Goal: Information Seeking & Learning: Learn about a topic

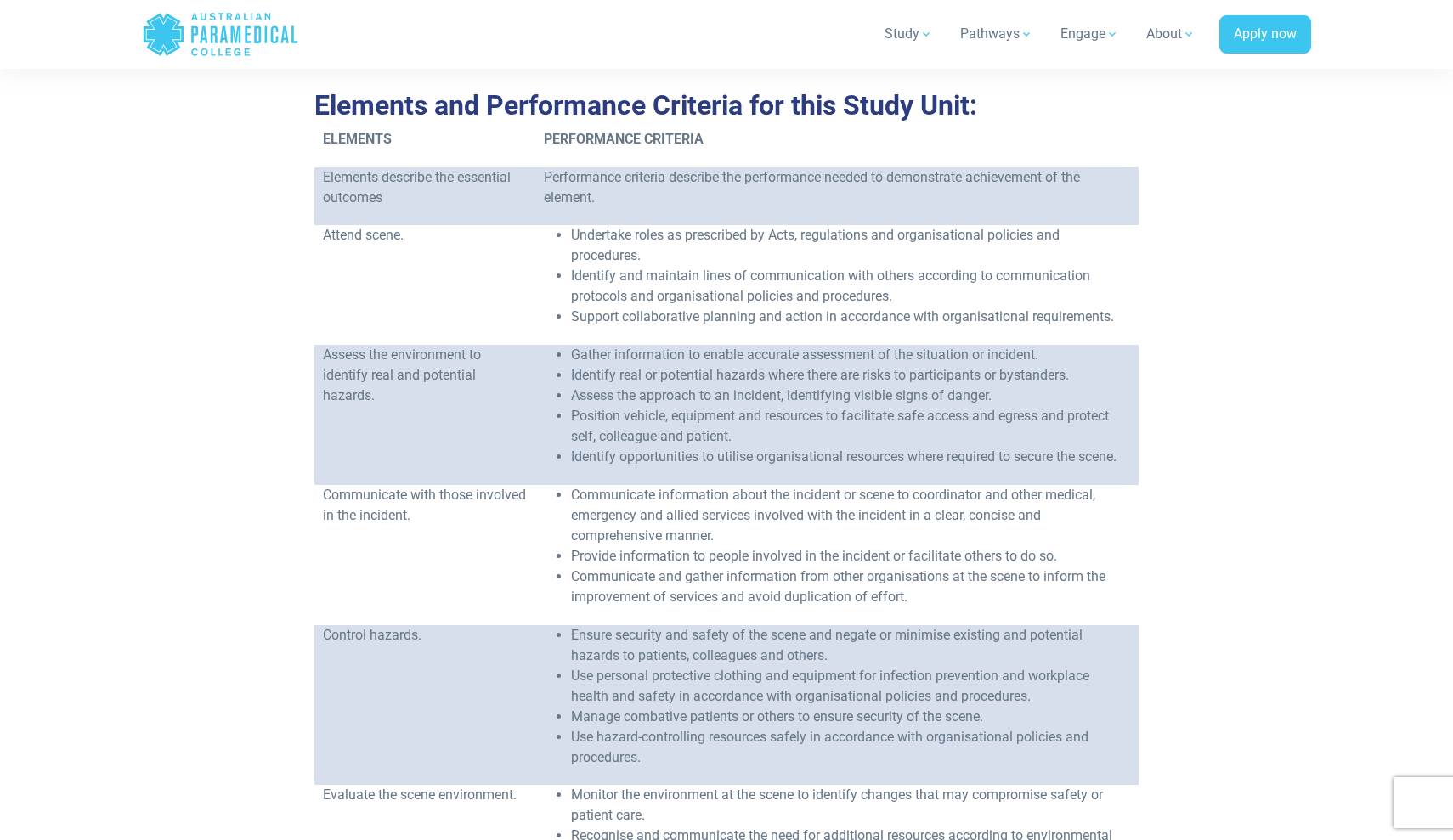
scroll to position [634, 0]
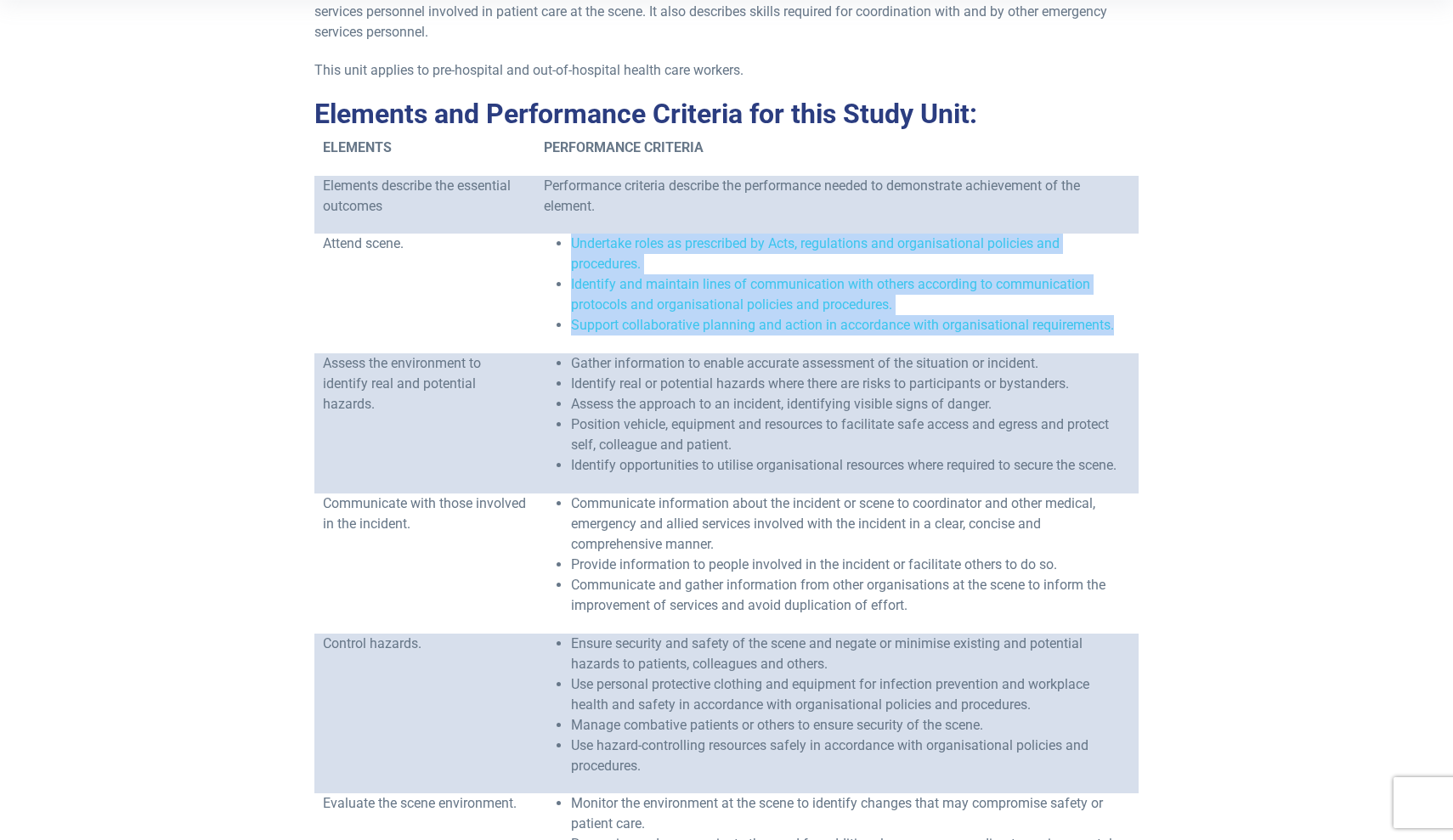
drag, startPoint x: 1102, startPoint y: 304, endPoint x: 532, endPoint y: 247, distance: 572.8
click at [544, 247] on ul "Undertake roles as prescribed by Acts, regulations and organisational policies …" at bounding box center [836, 284] width 586 height 102
copy ul "Undertake roles as prescribed by Acts, regulations and organisational policies …"
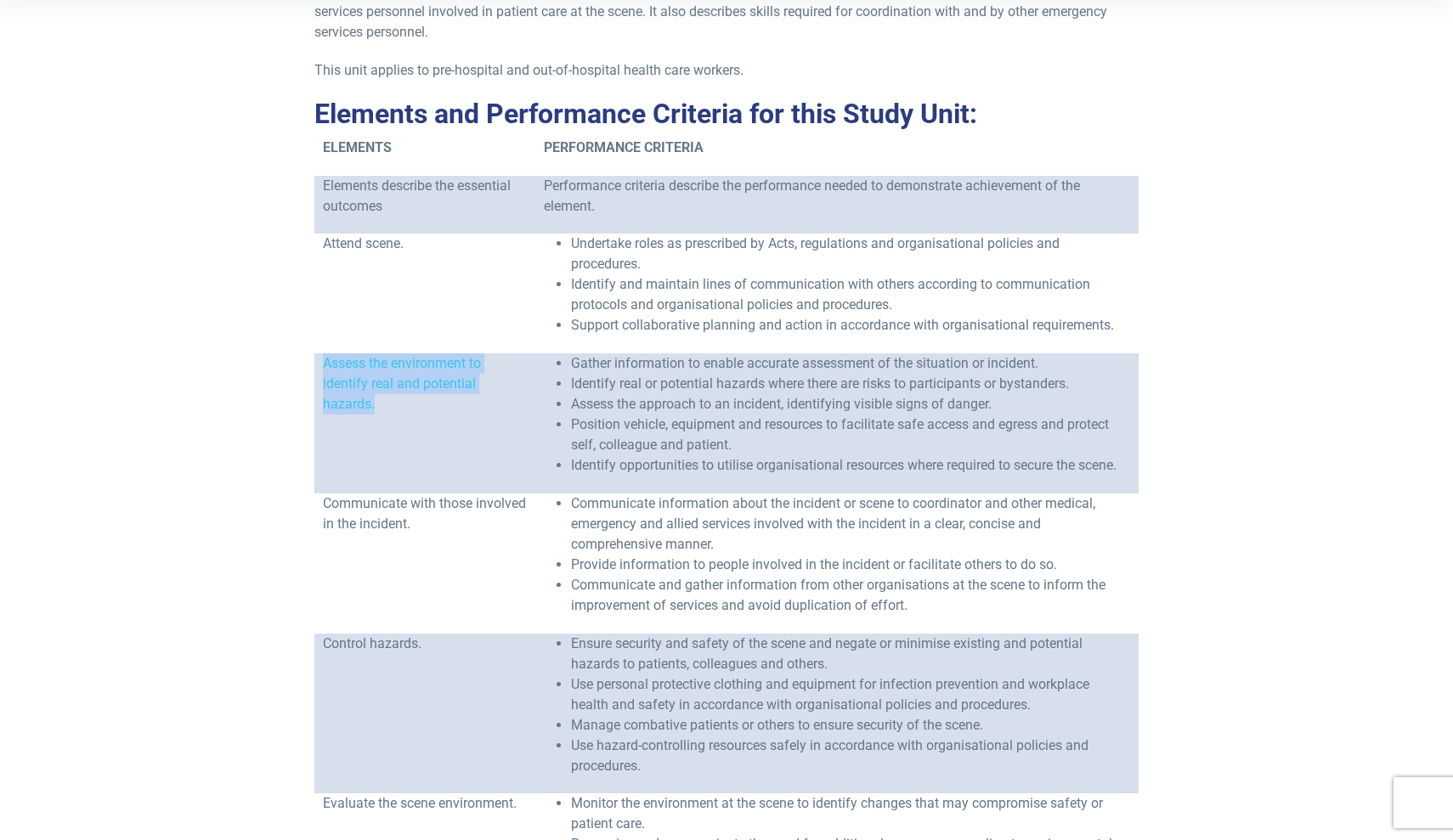
drag, startPoint x: 375, startPoint y: 387, endPoint x: 319, endPoint y: 344, distance: 70.6
click at [319, 354] on td "Assess the environment to identify real and potential hazards." at bounding box center [425, 424] width 222 height 140
copy span "Assess the environment to identify real and potential hazards."
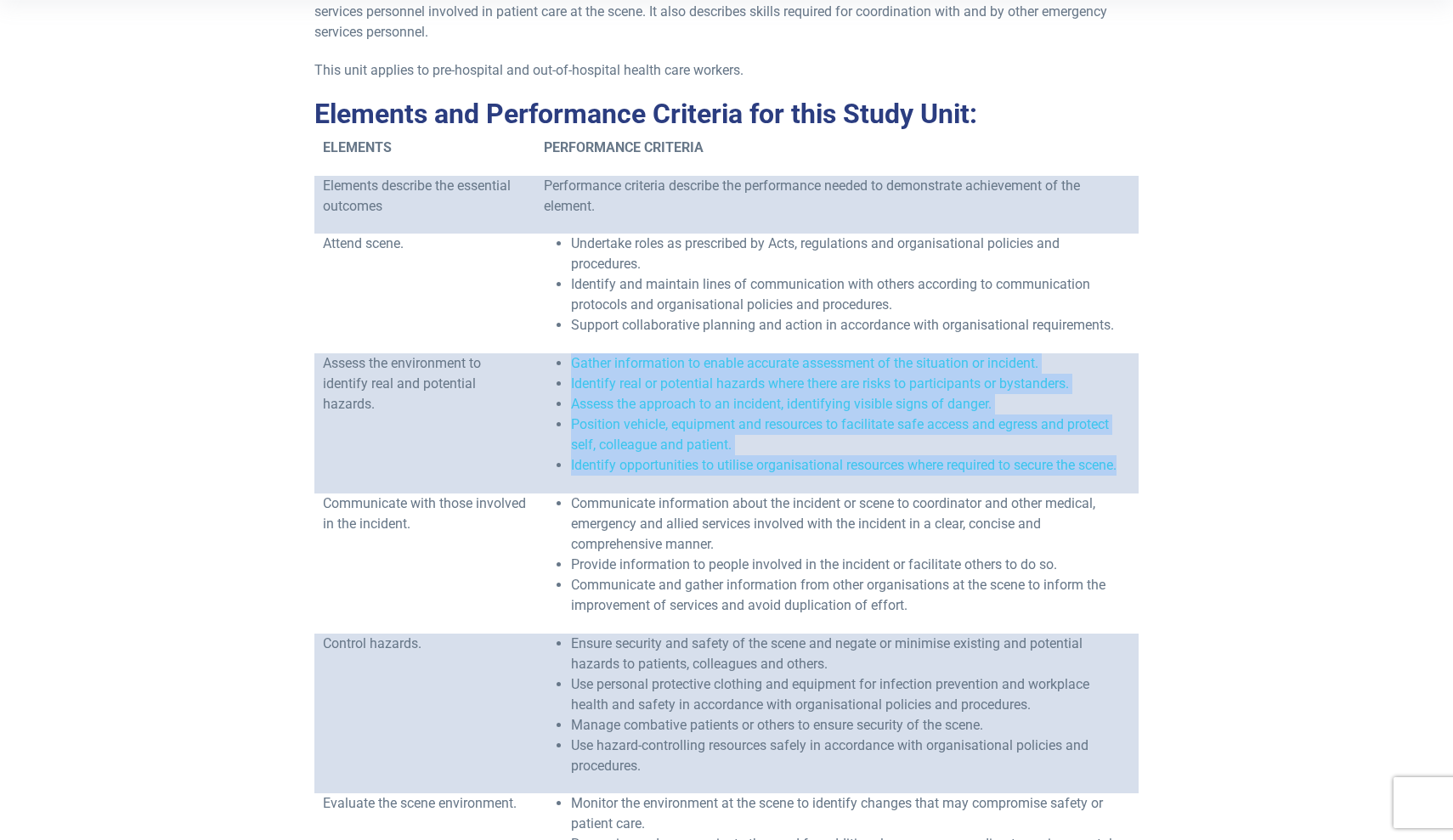
drag, startPoint x: 1114, startPoint y: 444, endPoint x: 543, endPoint y: 346, distance: 579.3
click at [544, 354] on ul "Gather information to enable accurate assessment of the situation or incident. …" at bounding box center [836, 415] width 586 height 122
copy ul "Gather information to enable accurate assessment of the situation or incident. …"
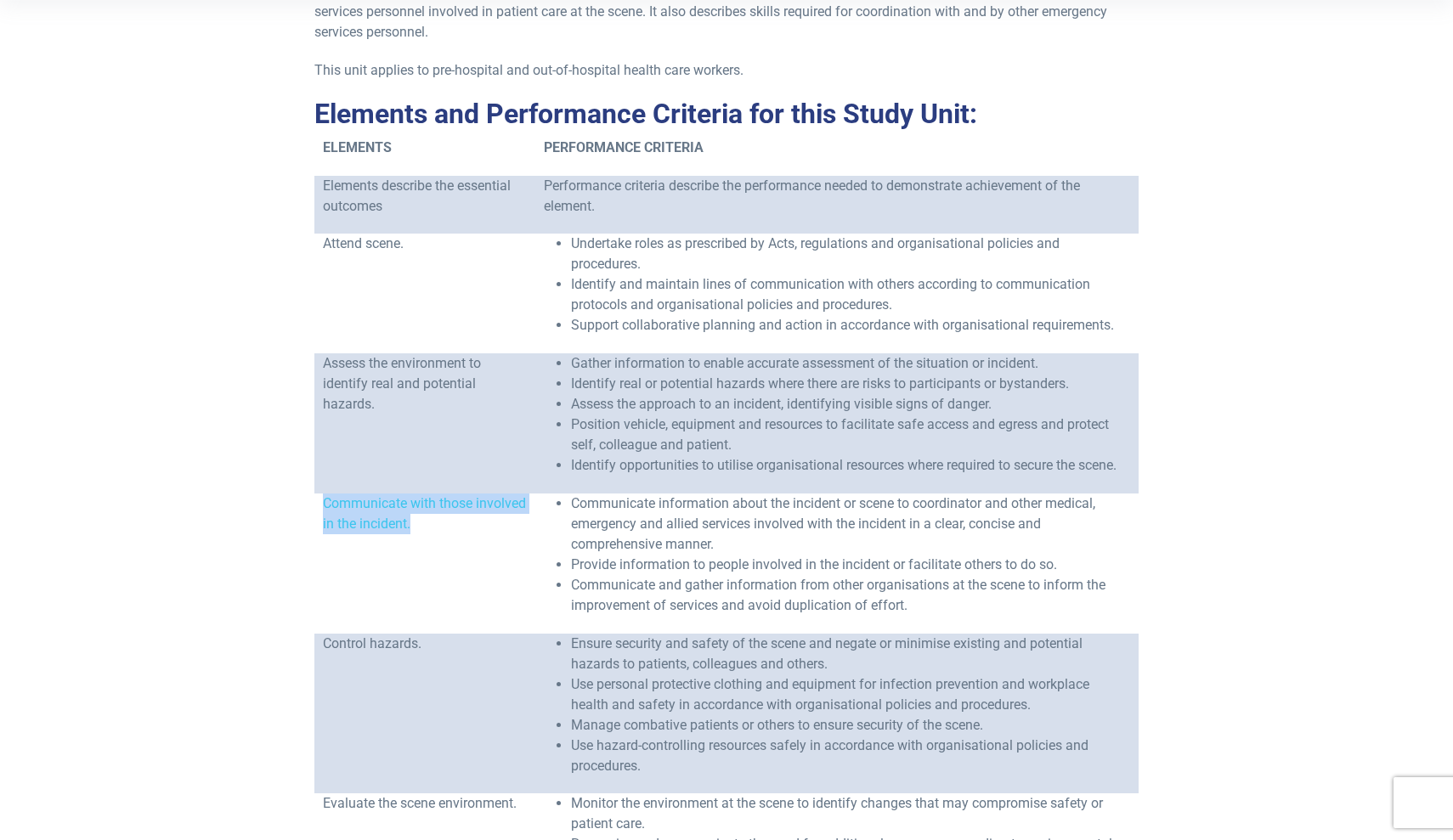
drag, startPoint x: 468, startPoint y: 504, endPoint x: 320, endPoint y: 482, distance: 149.6
click at [320, 494] on td "Communicate with those involved in the incident." at bounding box center [425, 564] width 222 height 140
copy span "Communicate with those involved in the incident."
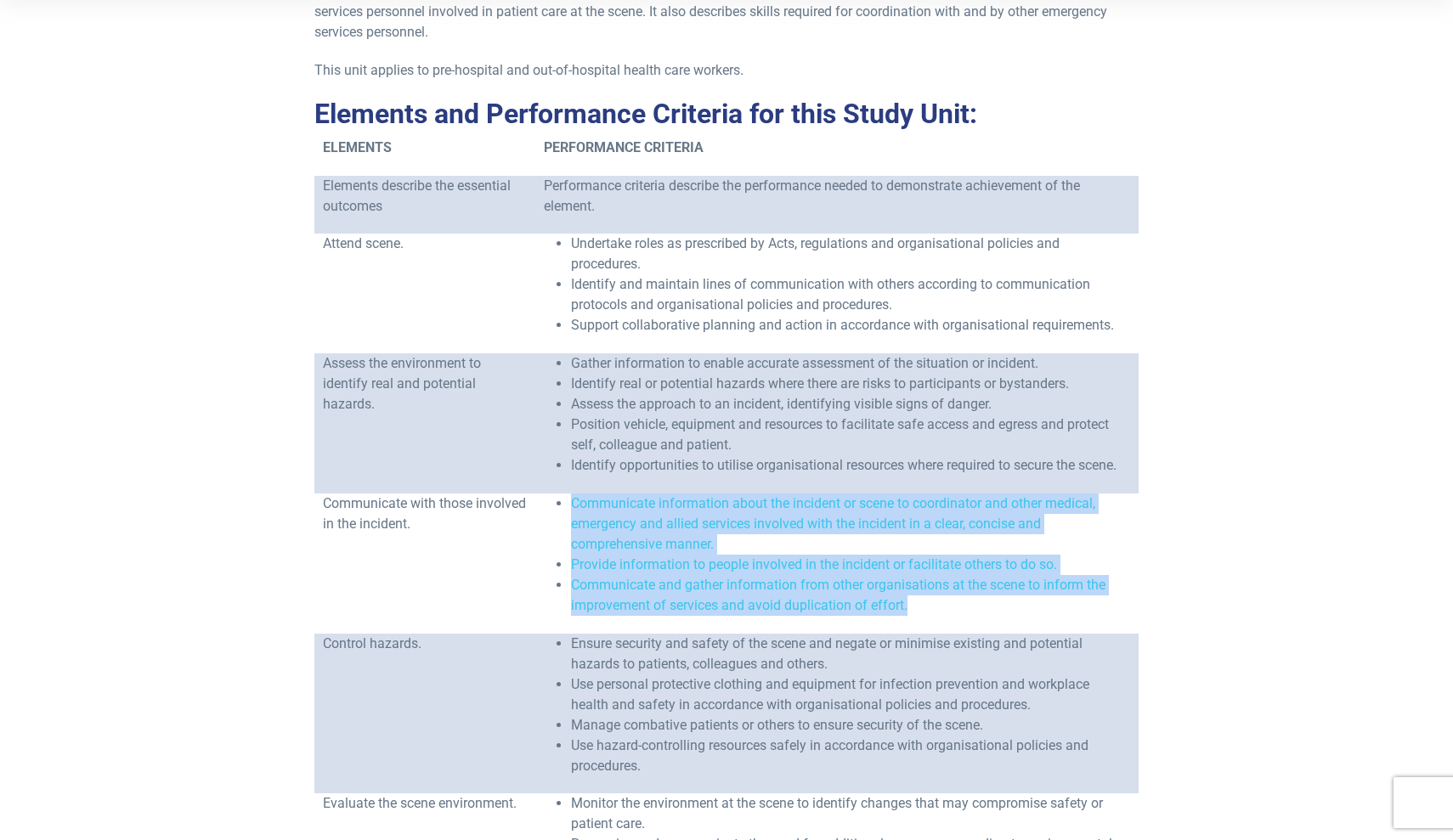
drag, startPoint x: 894, startPoint y: 586, endPoint x: 550, endPoint y: 477, distance: 360.9
click at [550, 494] on ul "Communicate information about the incident or scene to coordinator and other me…" at bounding box center [836, 555] width 586 height 122
copy ul "Communicate information about the incident or scene to coordinator and other me…"
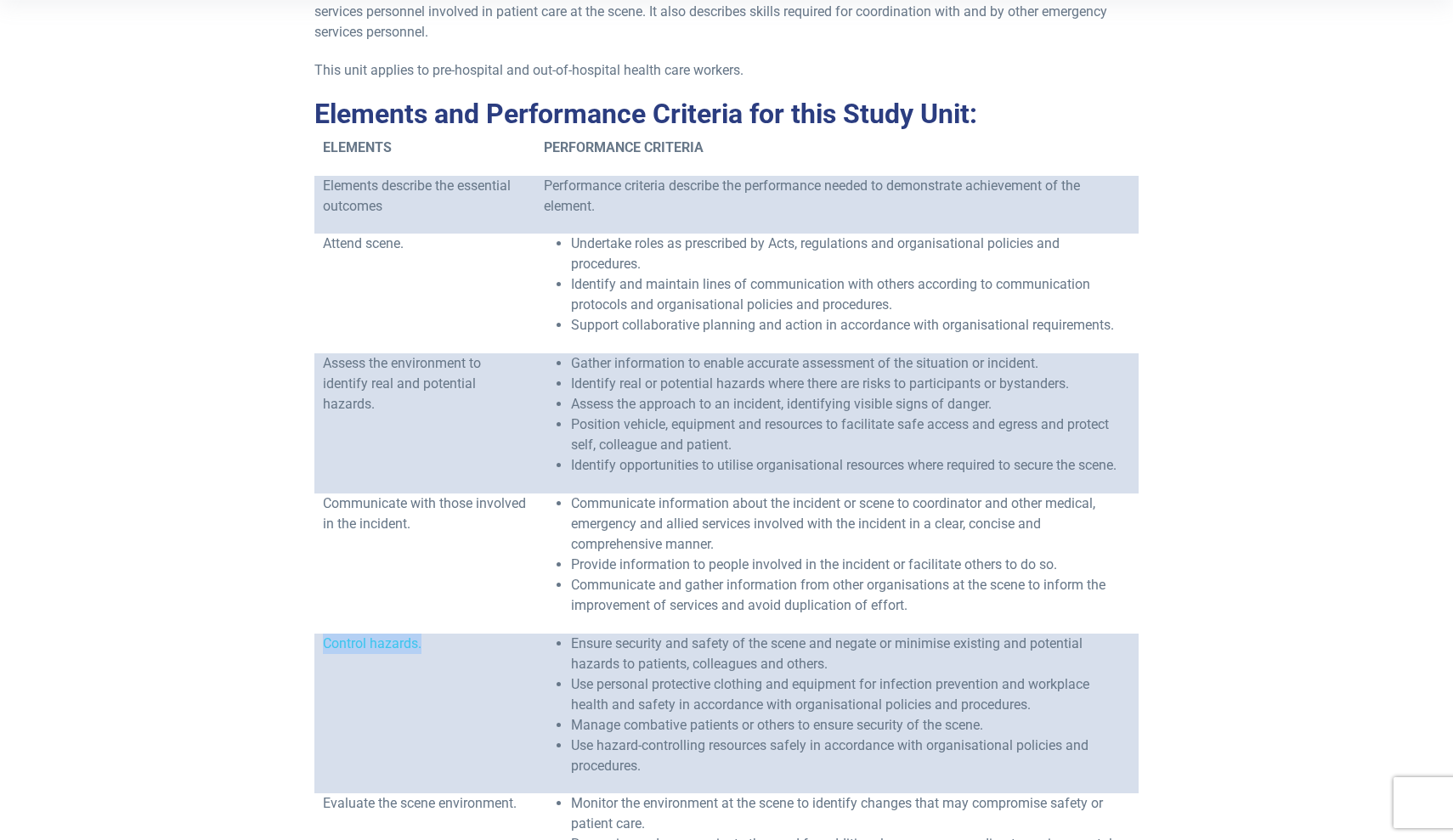
drag, startPoint x: 422, startPoint y: 620, endPoint x: 324, endPoint y: 624, distance: 98.1
click at [324, 635] on span "Control hazards." at bounding box center [372, 643] width 99 height 16
copy span "Control hazards."
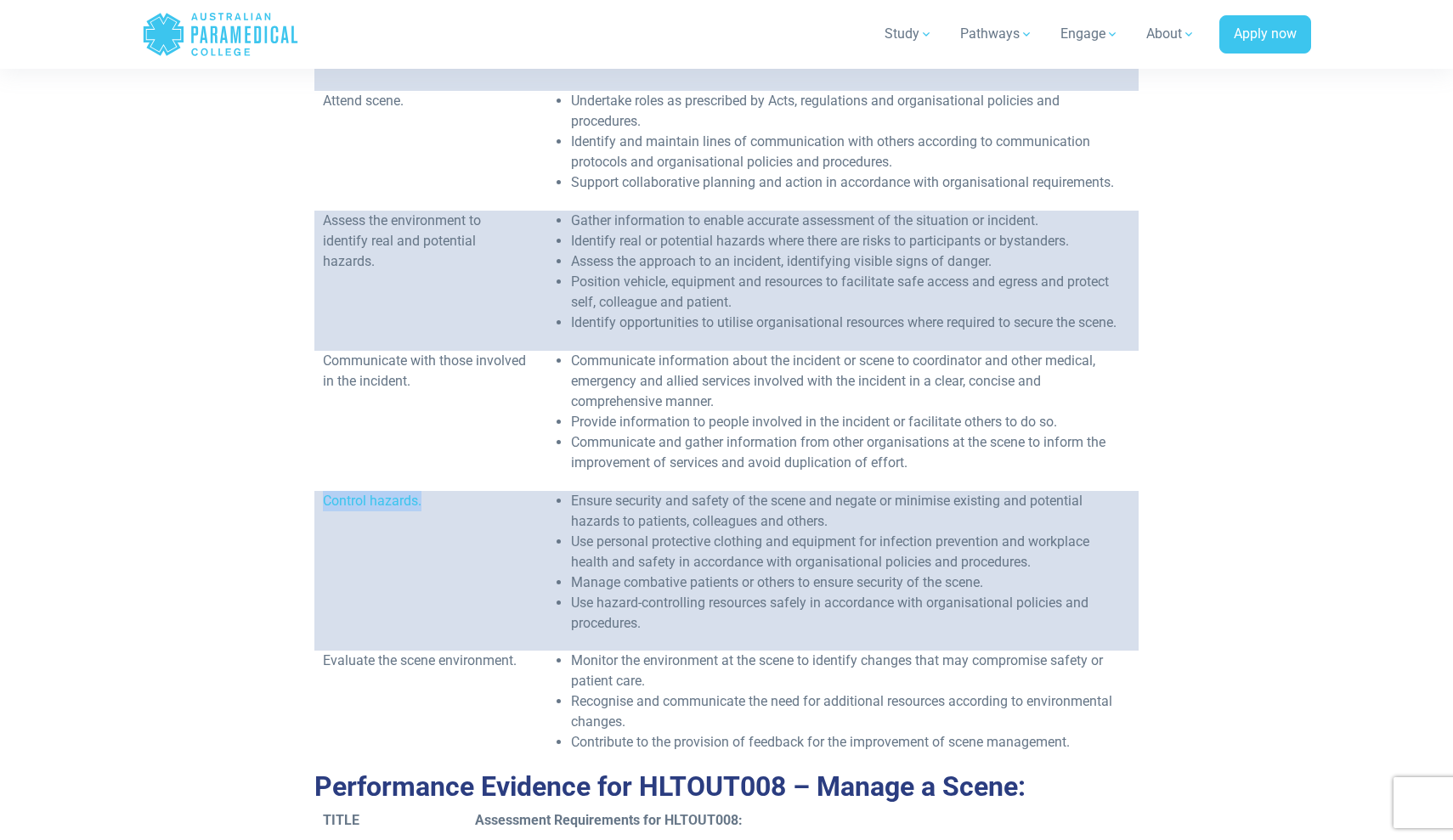
scroll to position [789, 0]
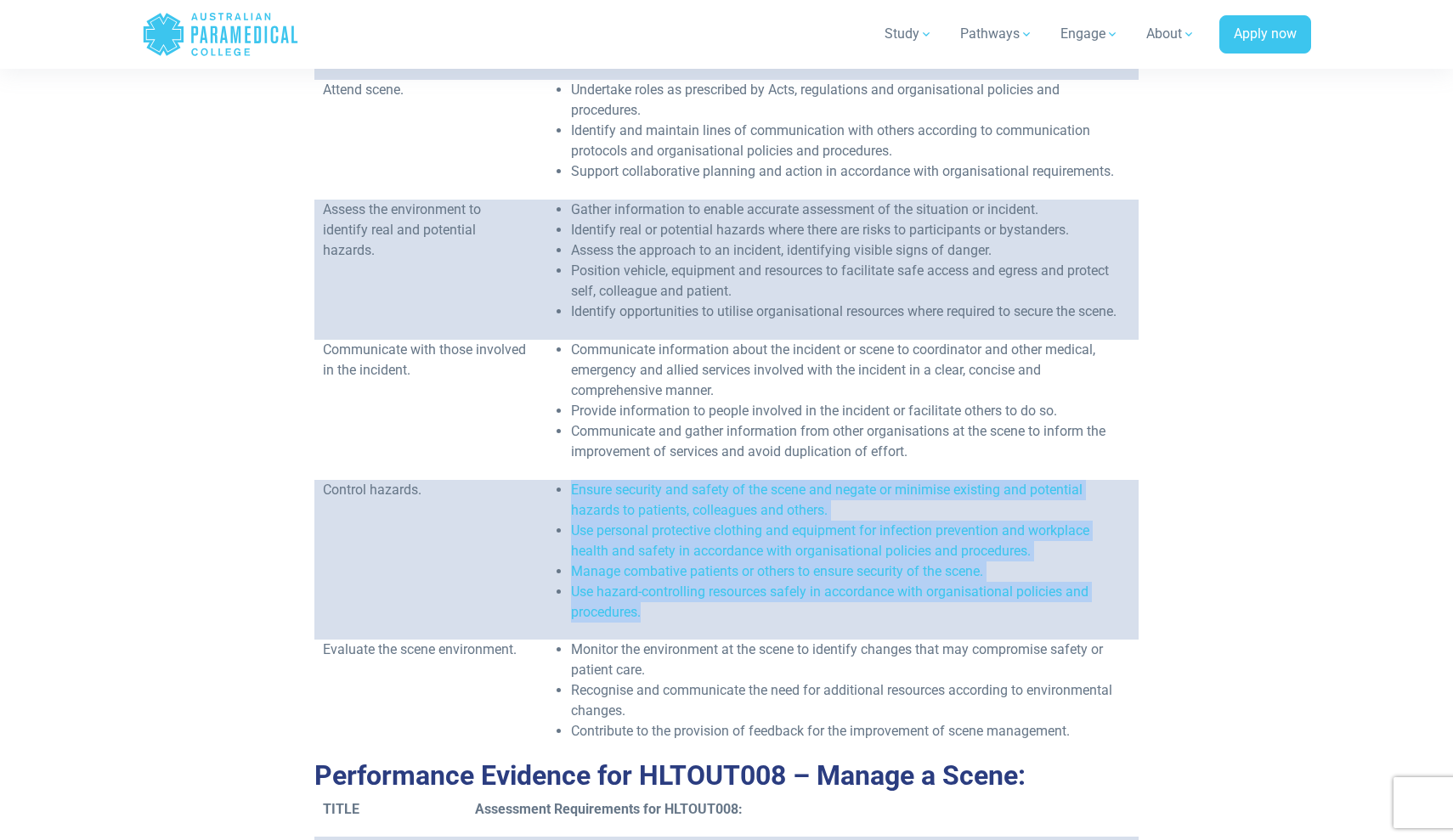
drag, startPoint x: 630, startPoint y: 594, endPoint x: 545, endPoint y: 469, distance: 151.2
click at [545, 480] on ul "Ensure security and safety of the scene and negate or minimise existing and pot…" at bounding box center [836, 551] width 586 height 143
copy ul "Ensure security and safety of the scene and negate or minimise existing and pot…"
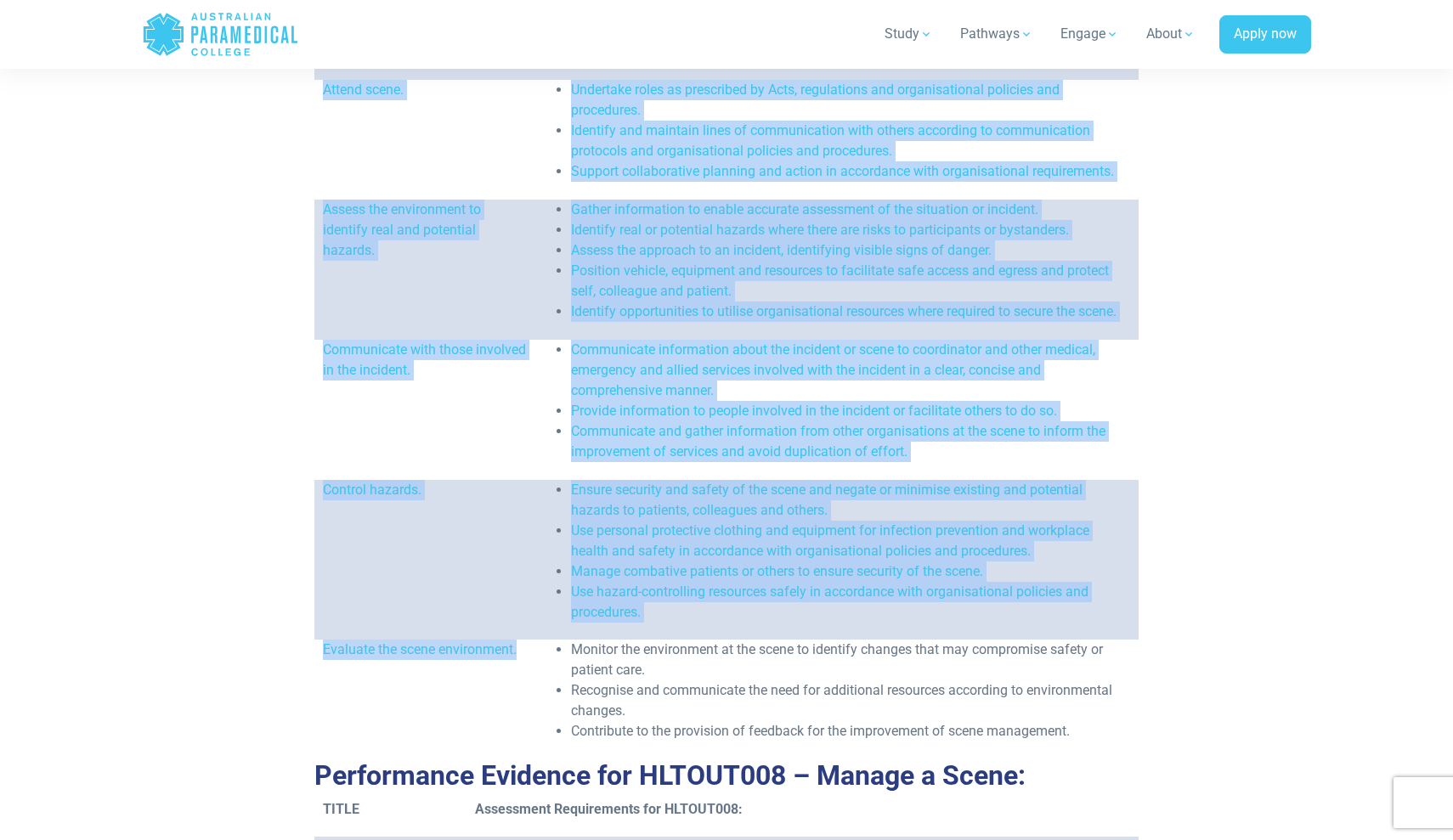
drag, startPoint x: 407, startPoint y: 654, endPoint x: 311, endPoint y: 631, distance: 98.7
click at [422, 671] on td "Evaluate the scene environment." at bounding box center [425, 700] width 222 height 120
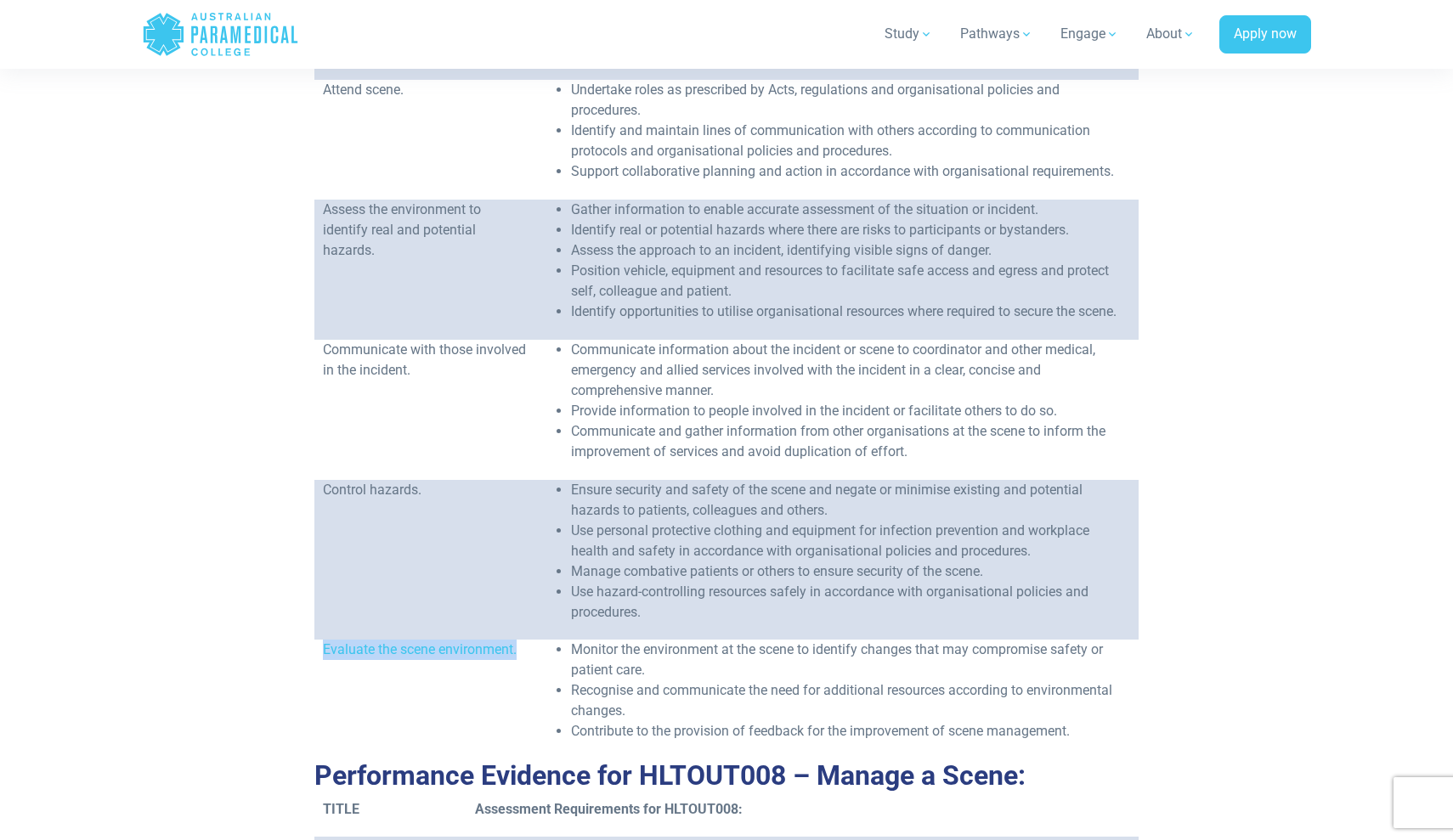
drag, startPoint x: 404, startPoint y: 653, endPoint x: 321, endPoint y: 629, distance: 86.4
click at [321, 640] on td "Evaluate the scene environment." at bounding box center [425, 700] width 222 height 120
copy span "Evaluate the scene environment."
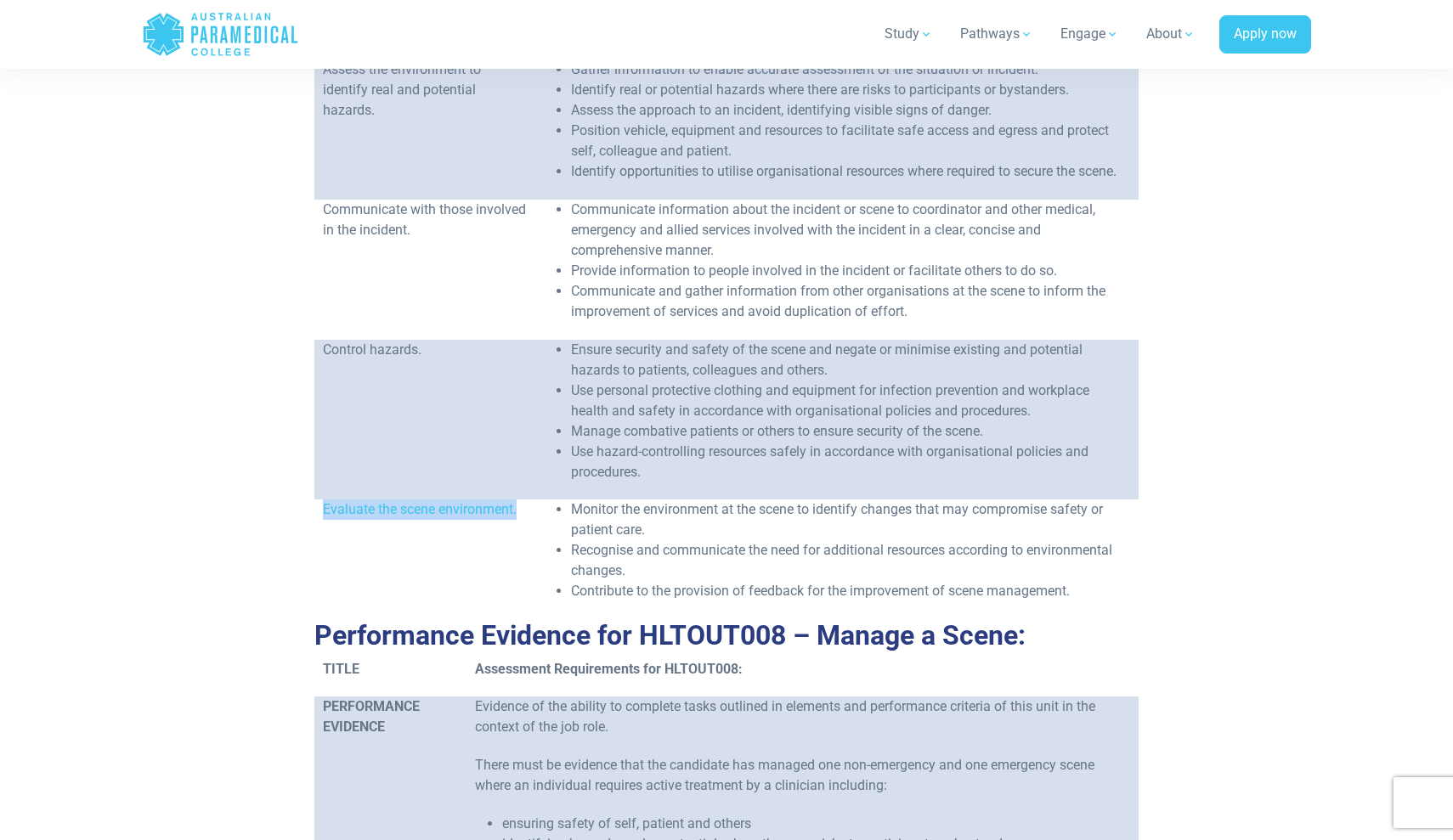
scroll to position [976, 0]
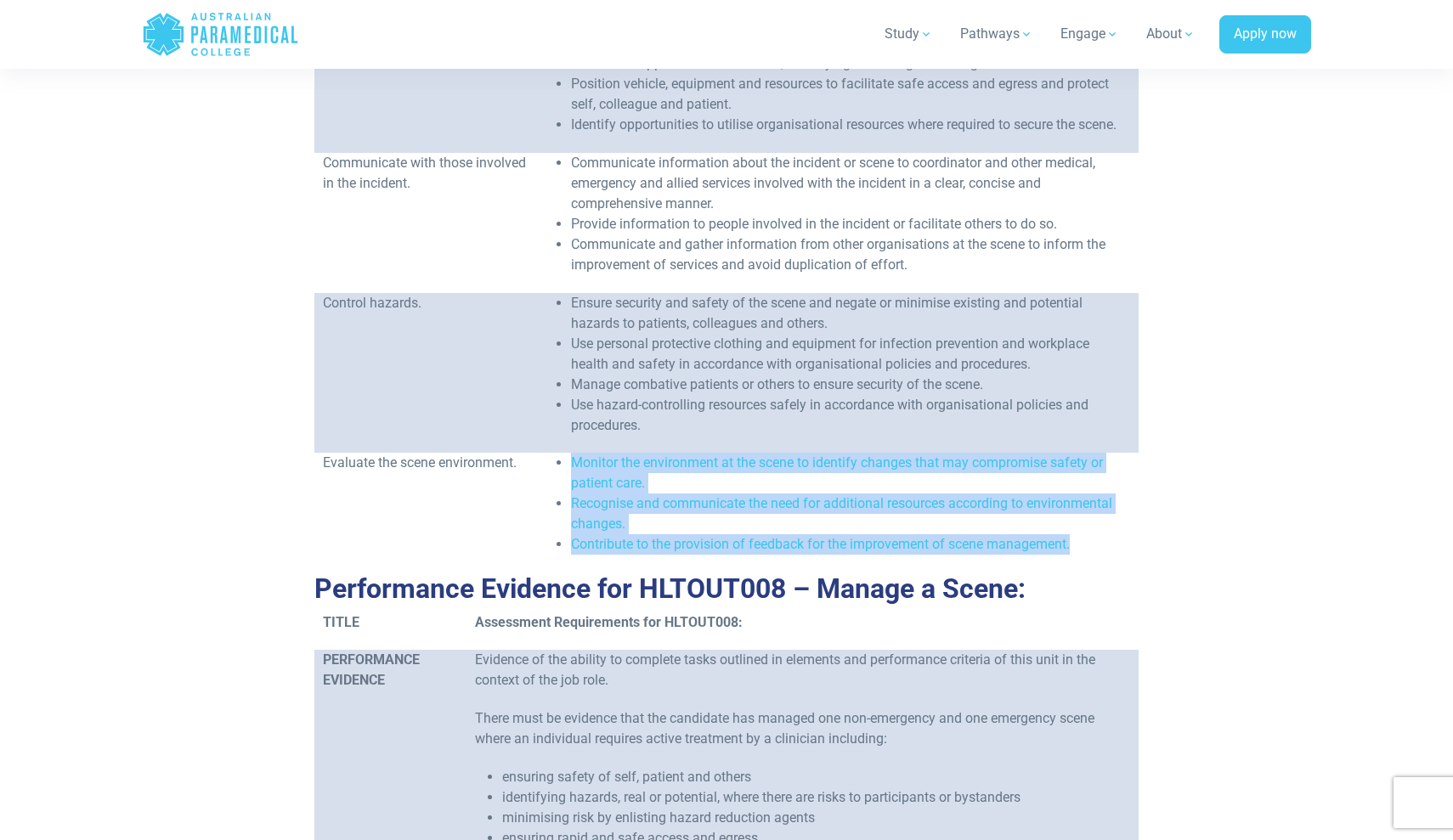
drag, startPoint x: 1062, startPoint y: 529, endPoint x: 553, endPoint y: 444, distance: 516.0
click at [553, 453] on ul "Monitor the environment at the scene to identify changes that may compromise sa…" at bounding box center [836, 504] width 586 height 102
copy ul "Monitor the environment at the scene to identify changes that may compromise sa…"
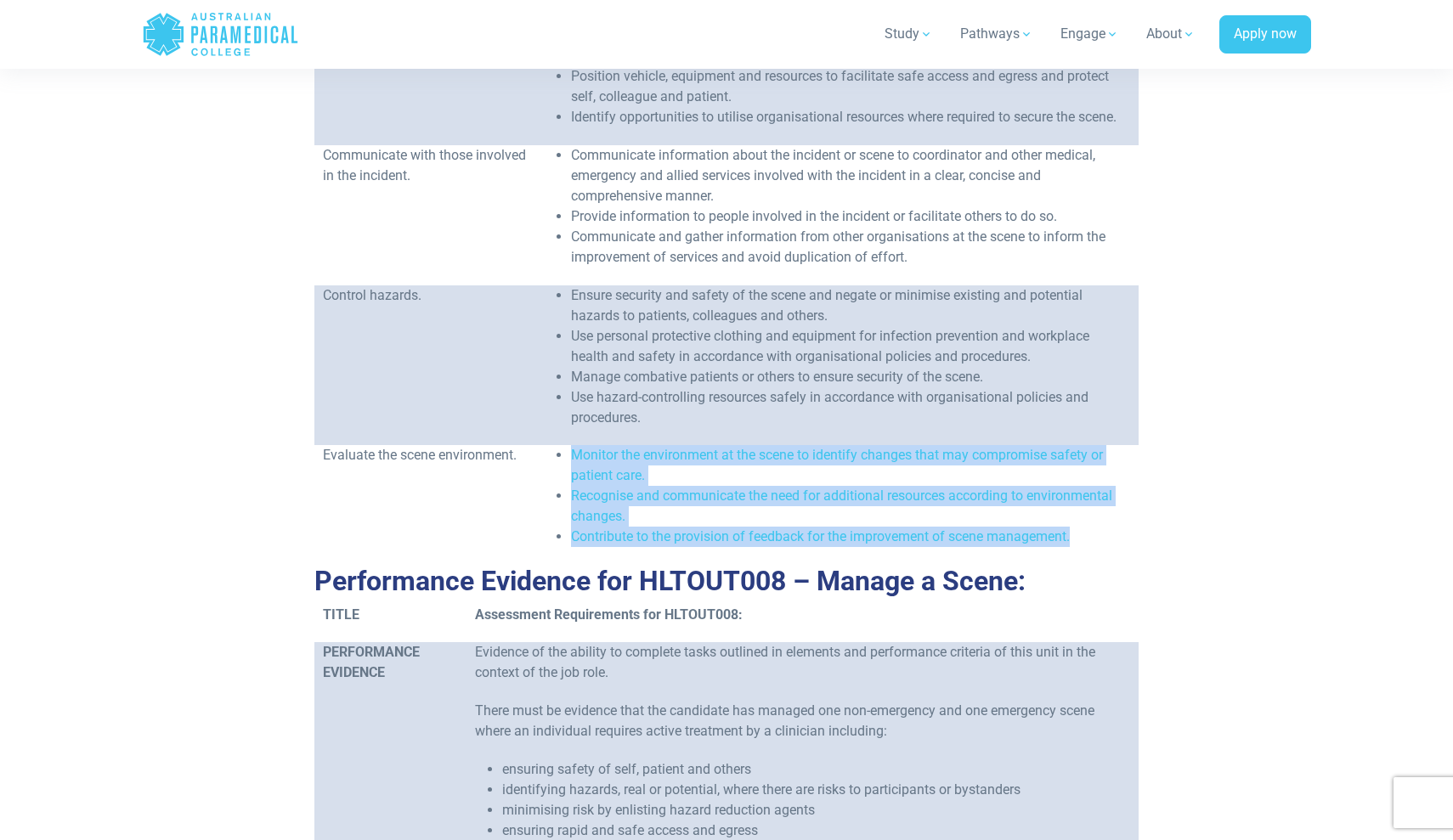
scroll to position [977, 0]
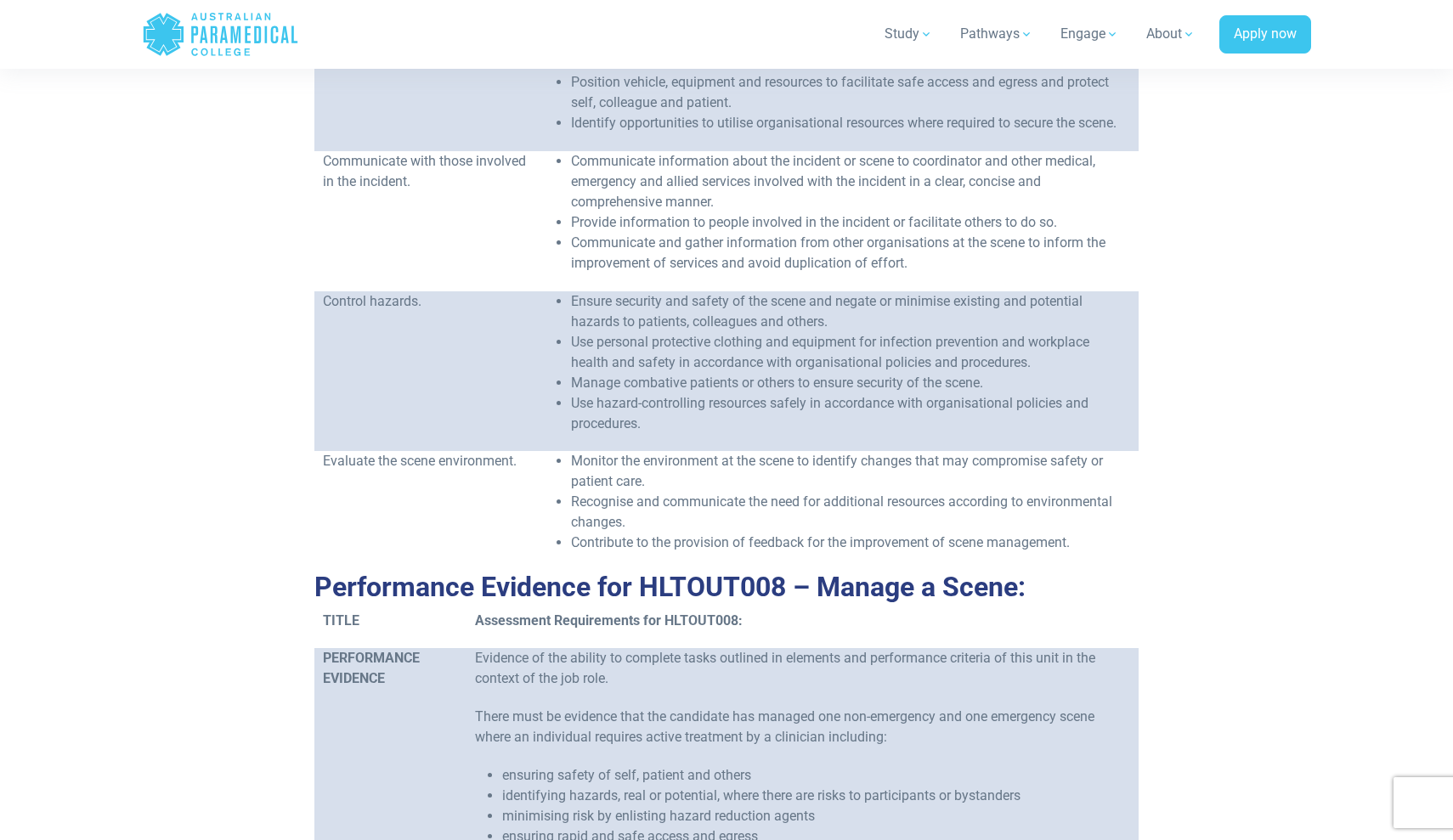
click at [730, 373] on li "Manage combative patients or others to ensure security of the scene." at bounding box center [850, 383] width 559 height 21
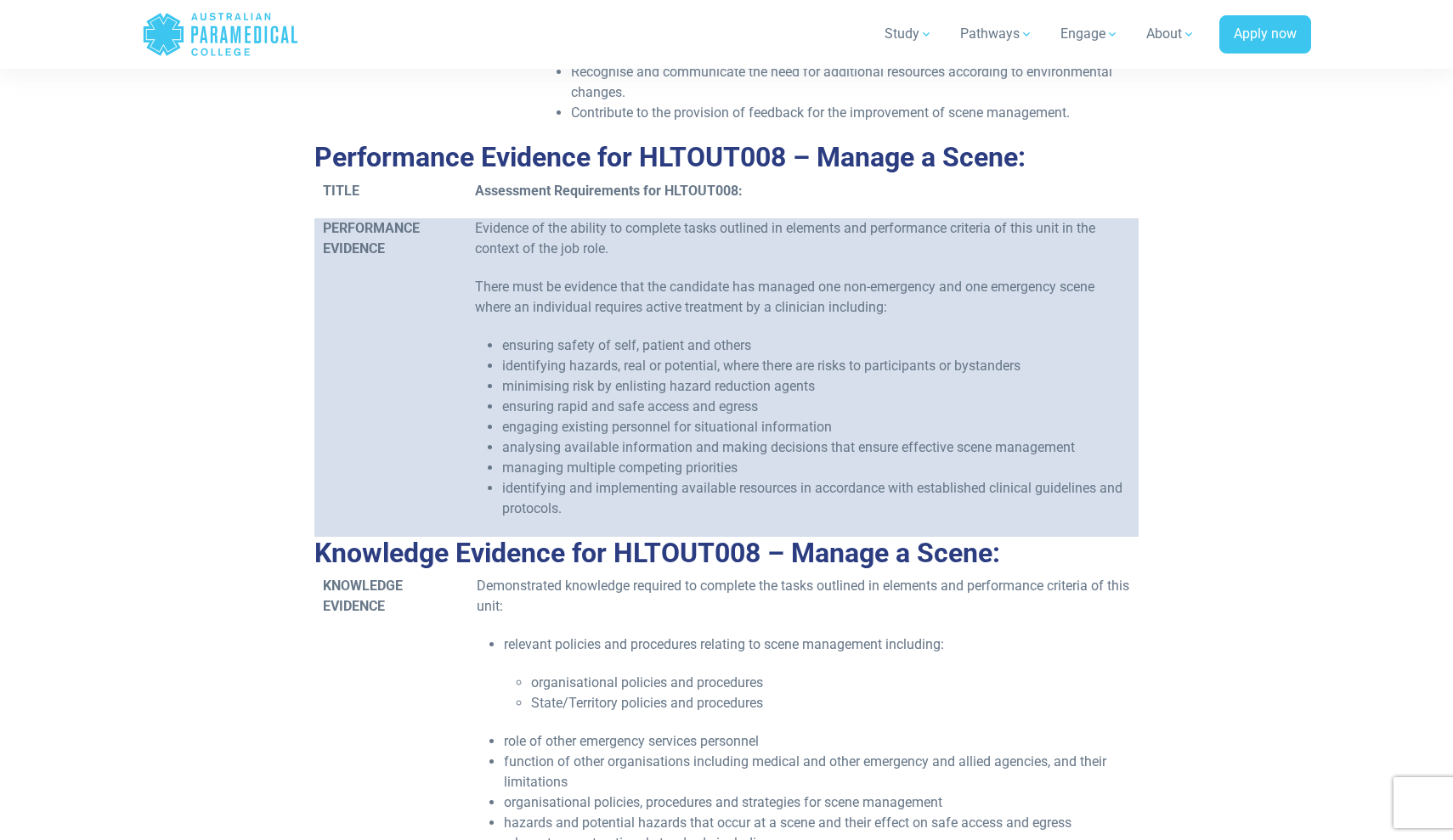
scroll to position [1406, 0]
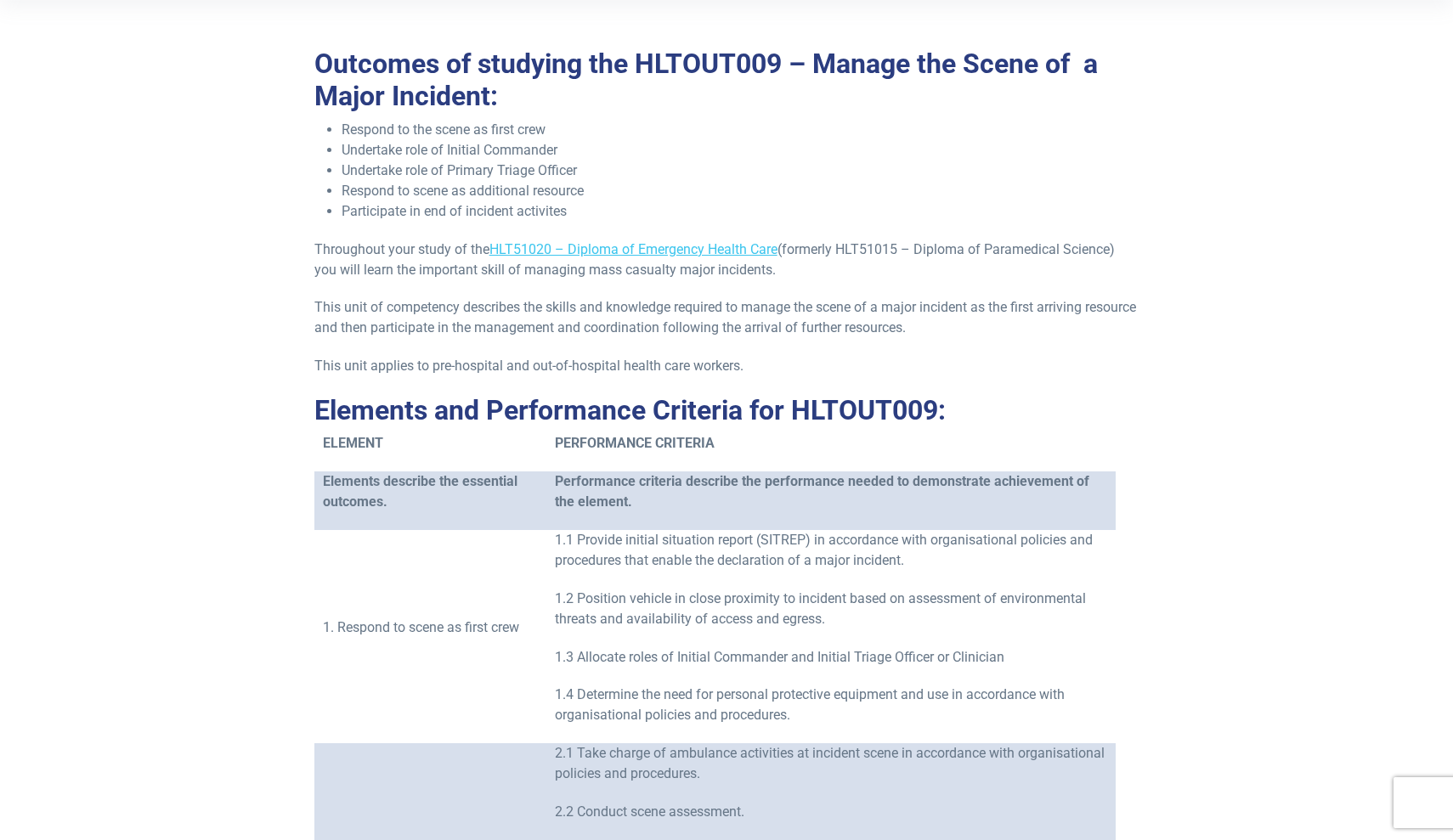
scroll to position [176, 0]
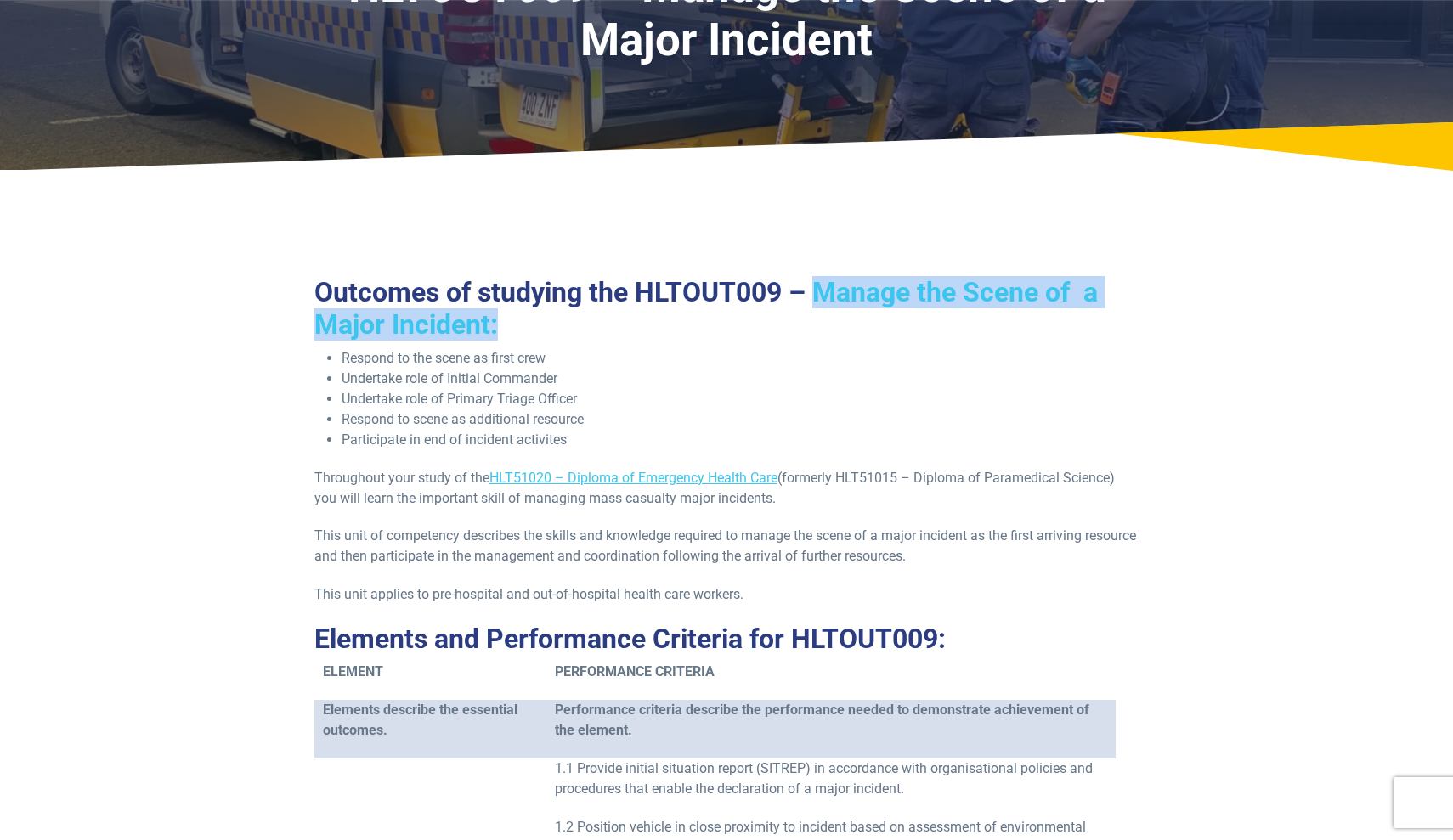
drag, startPoint x: 818, startPoint y: 295, endPoint x: 860, endPoint y: 329, distance: 54.0
click at [860, 329] on h2 "Outcomes of studying the HLTOUT009 – Manage the Scene of a Major Incident:" at bounding box center [726, 309] width 825 height 66
copy h2 "Manage the Scene of a Major Incident:"
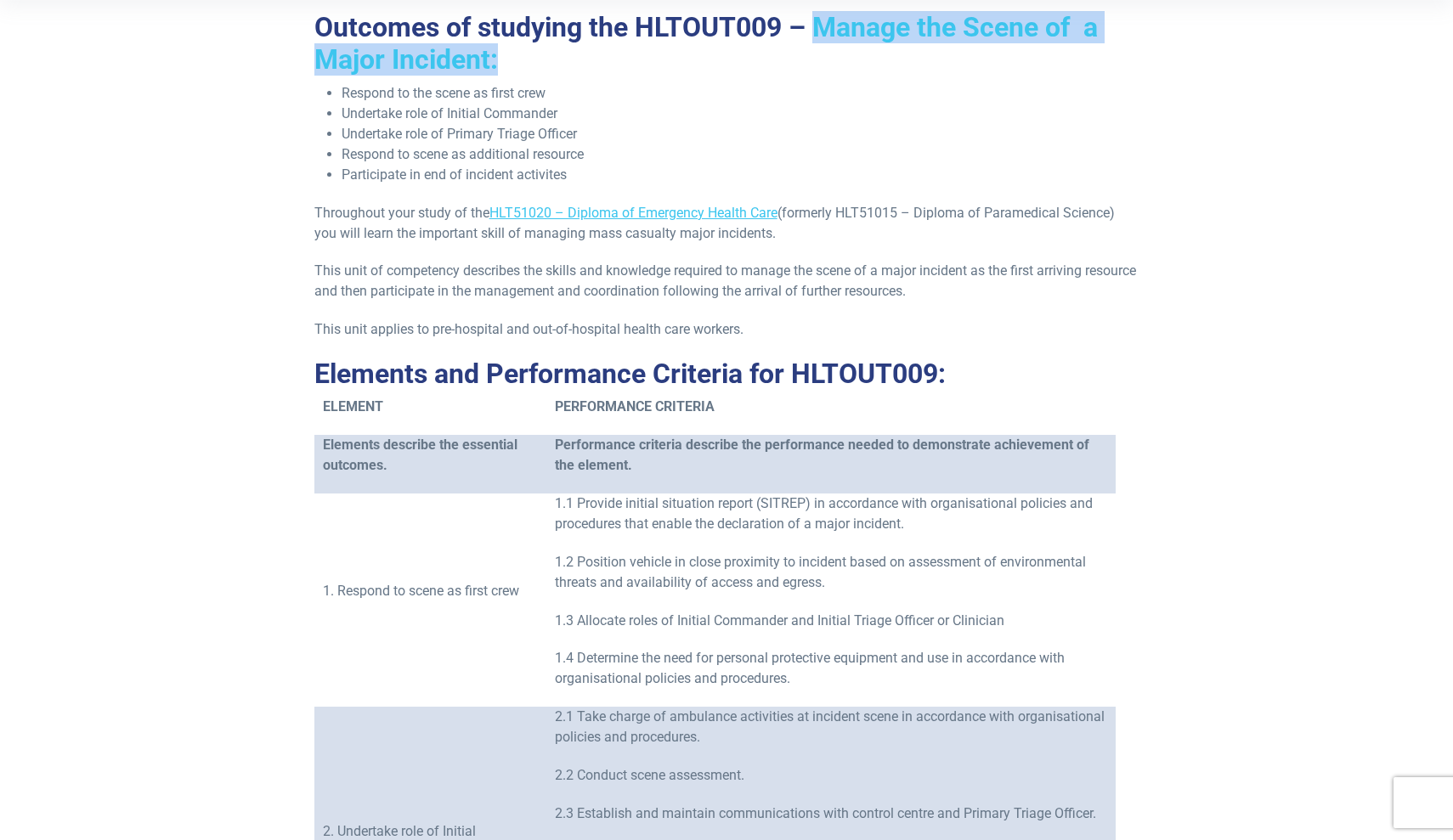
scroll to position [440, 0]
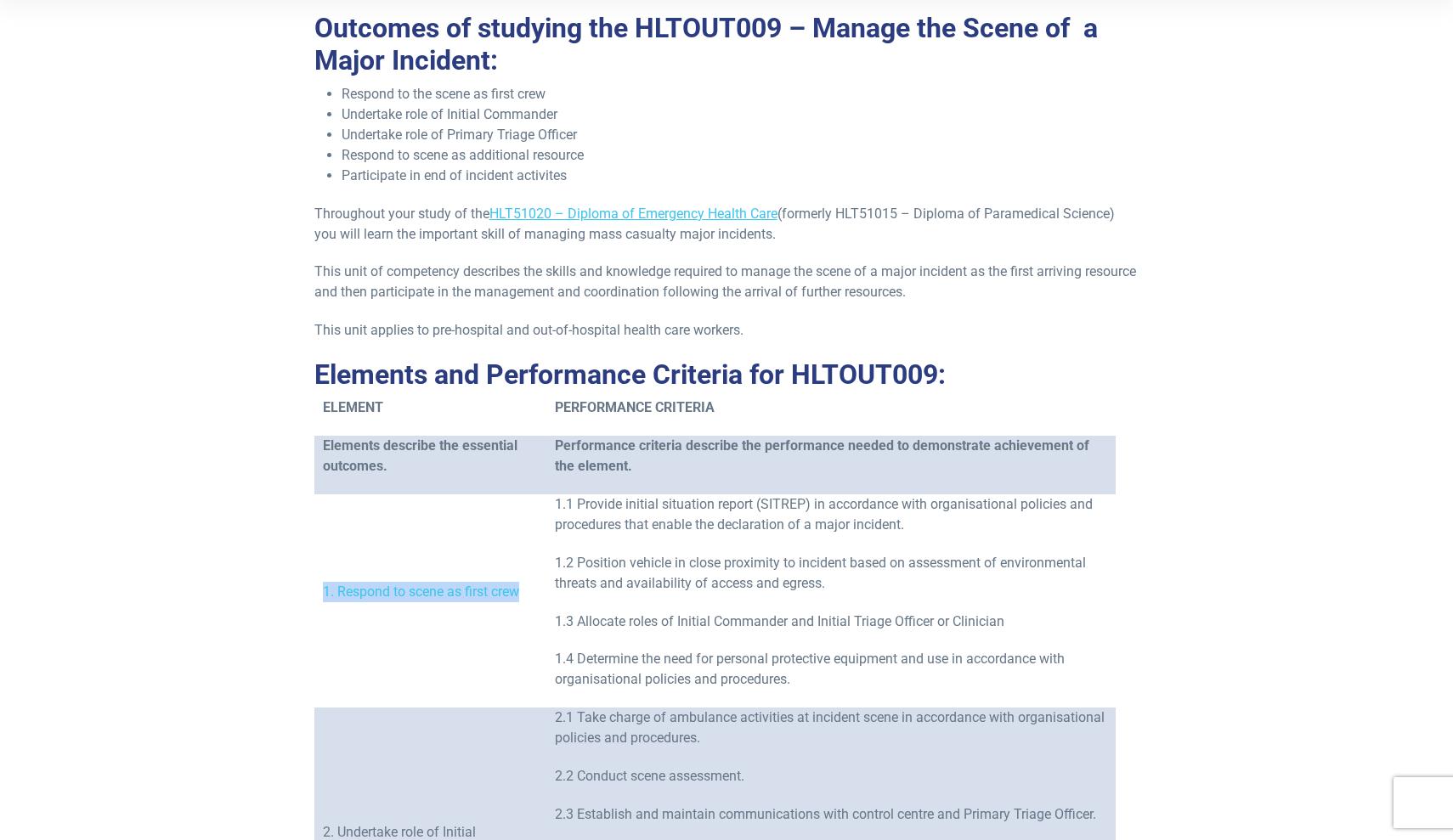
drag, startPoint x: 523, startPoint y: 590, endPoint x: 321, endPoint y: 593, distance: 202.0
click at [321, 593] on td "1. Respond to scene as first crew" at bounding box center [430, 601] width 232 height 214
copy p "1. Respond to scene as first crew"
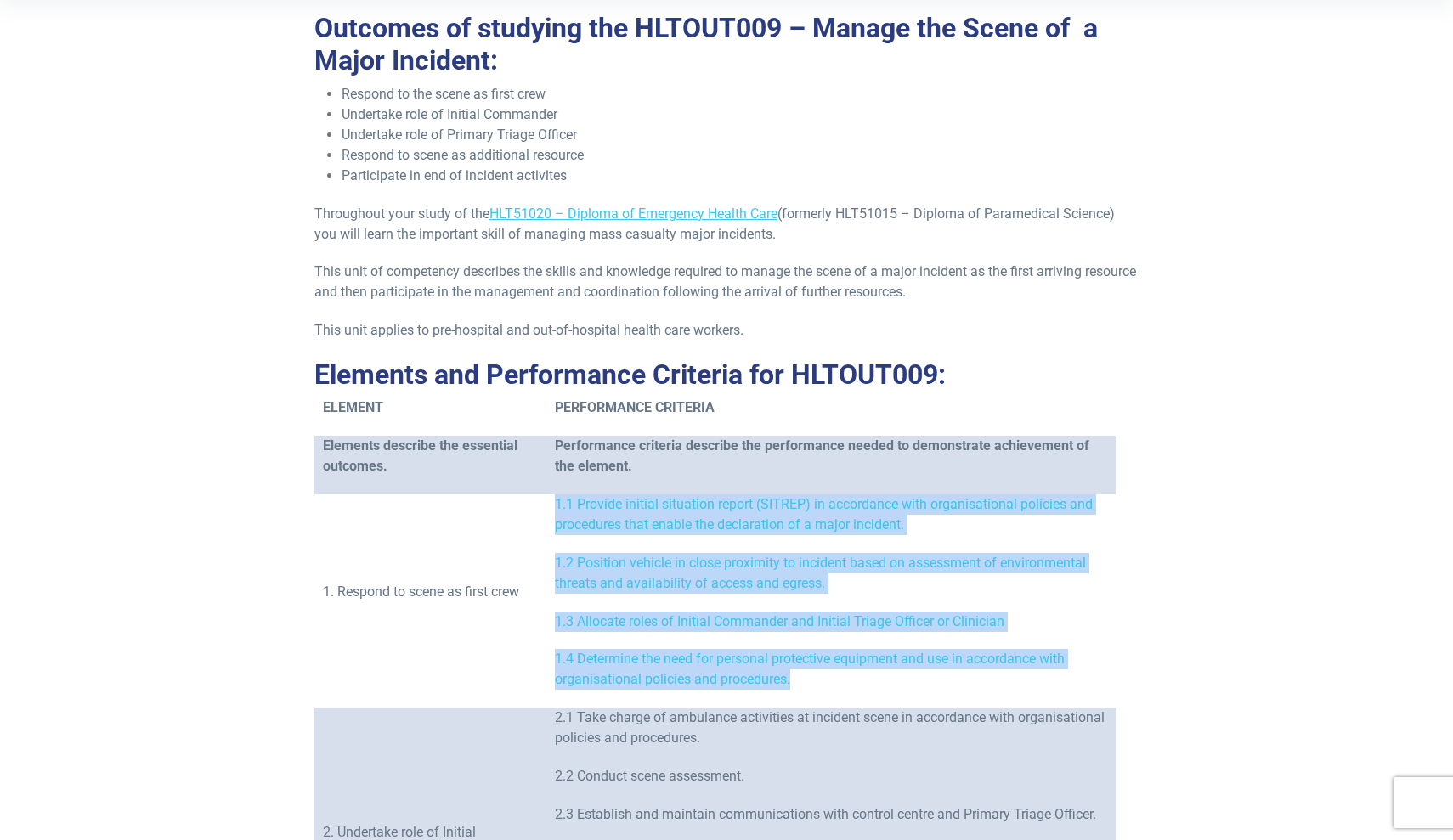
drag, startPoint x: 799, startPoint y: 679, endPoint x: 553, endPoint y: 503, distance: 302.5
click at [553, 503] on td "1.1 Provide initial situation report (SITREP) in accordance with organisational…" at bounding box center [831, 601] width 569 height 214
copy td "1.1 Provide initial situation report (SITREP) in accordance with organisational…"
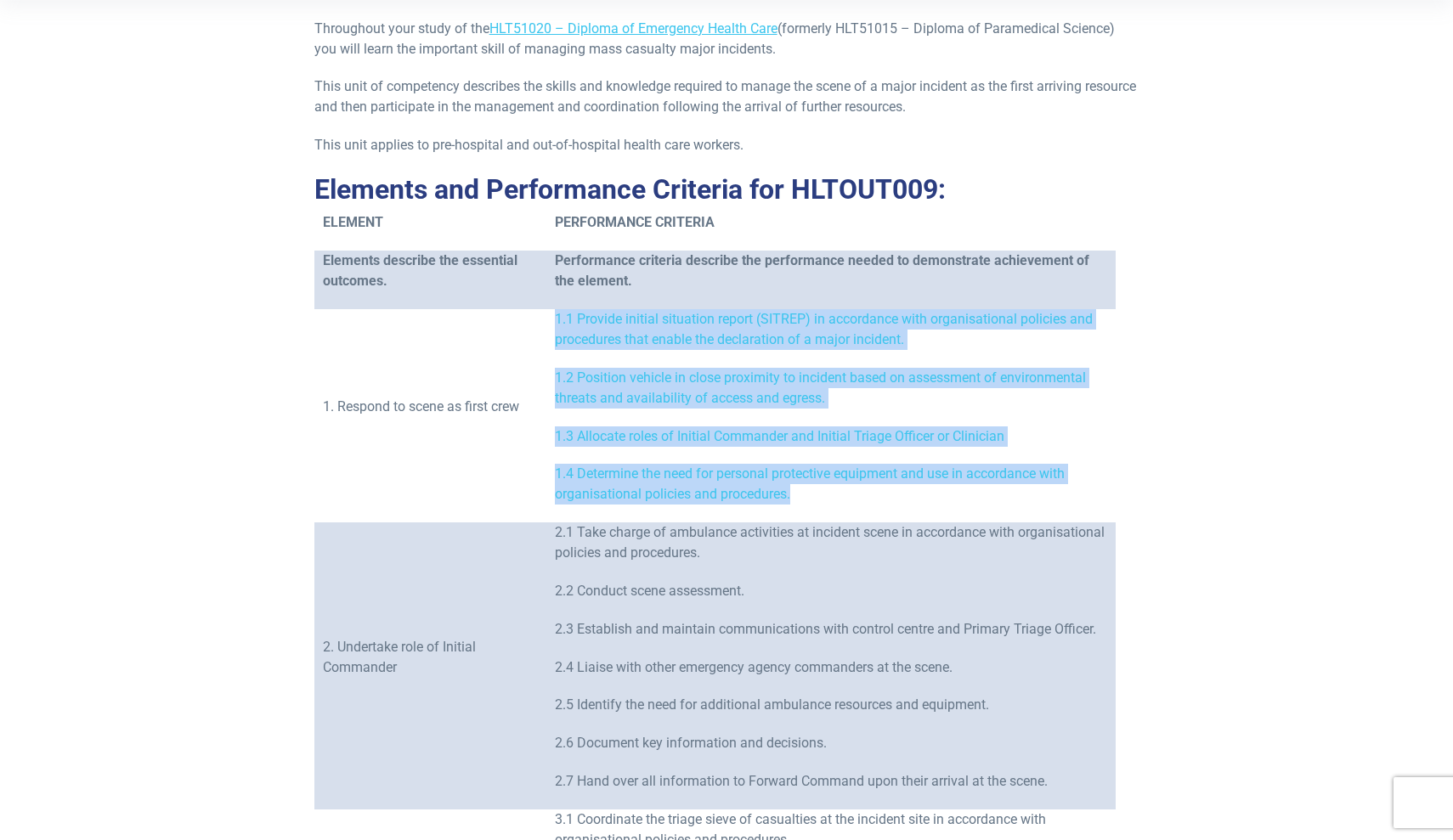
scroll to position [626, 0]
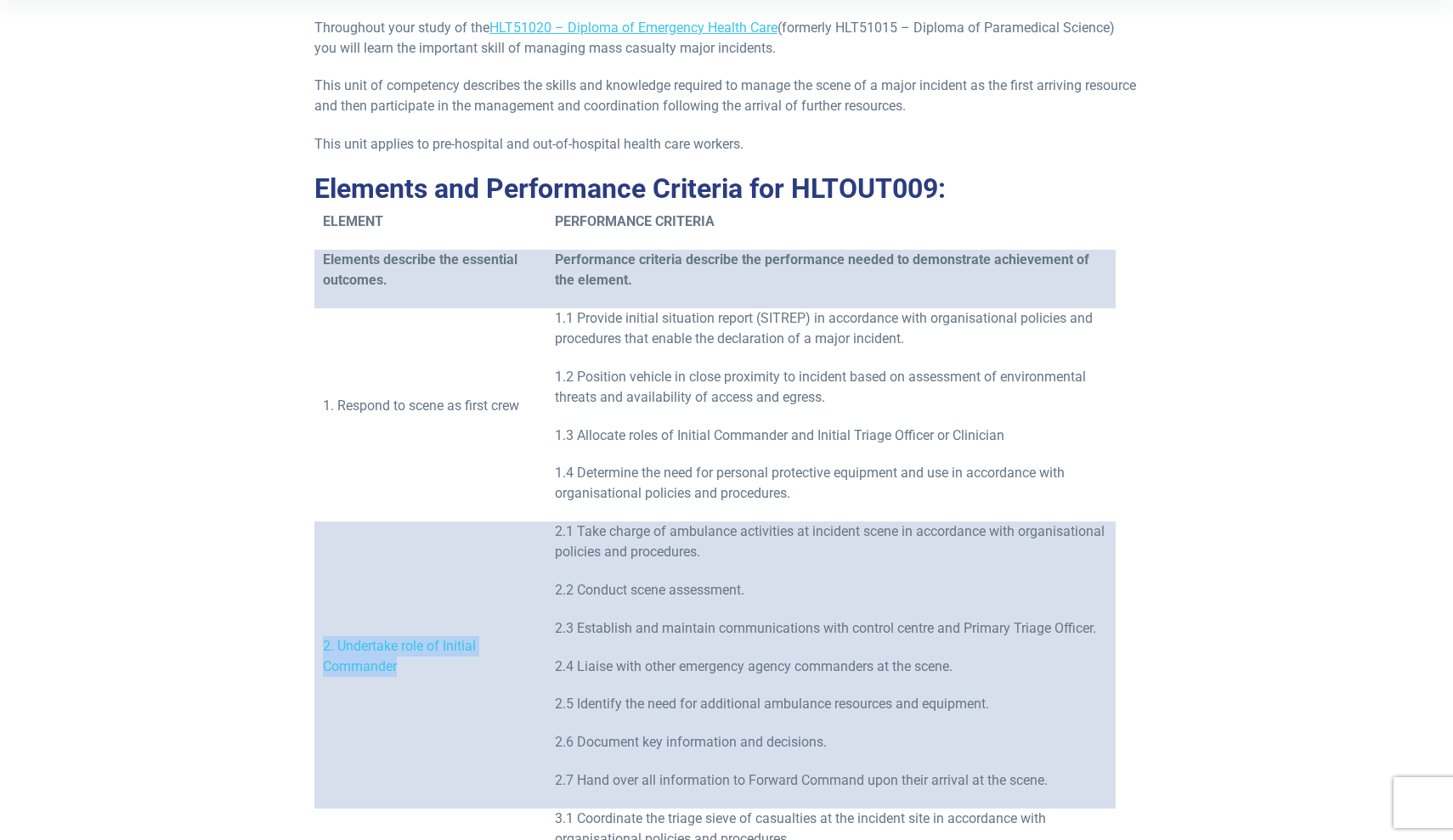
drag, startPoint x: 401, startPoint y: 665, endPoint x: 315, endPoint y: 644, distance: 88.5
click at [315, 644] on td "2. Undertake role of Initial Commander" at bounding box center [430, 665] width 232 height 287
copy p "2. Undertake role of Initial Commander"
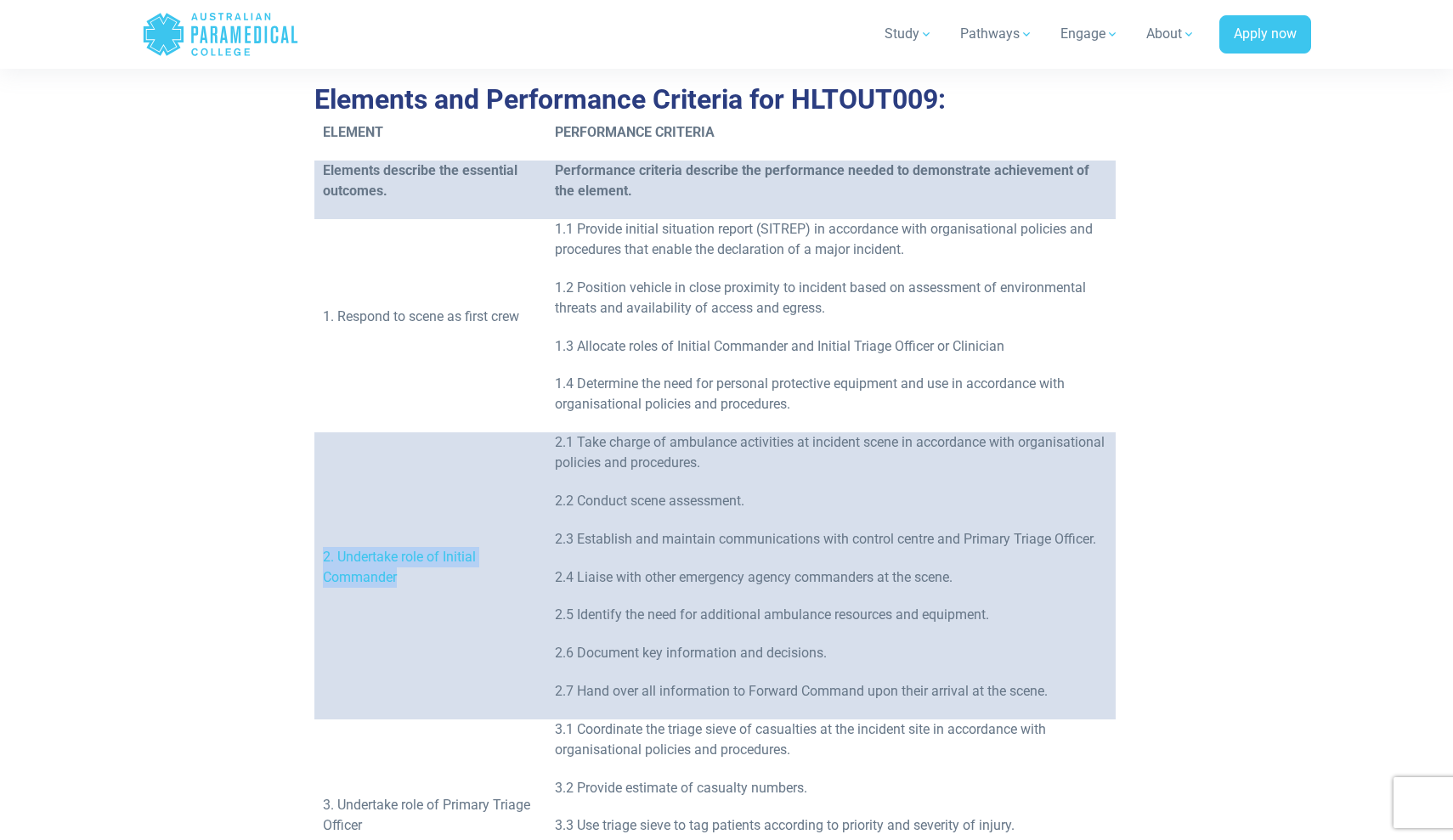
scroll to position [714, 0]
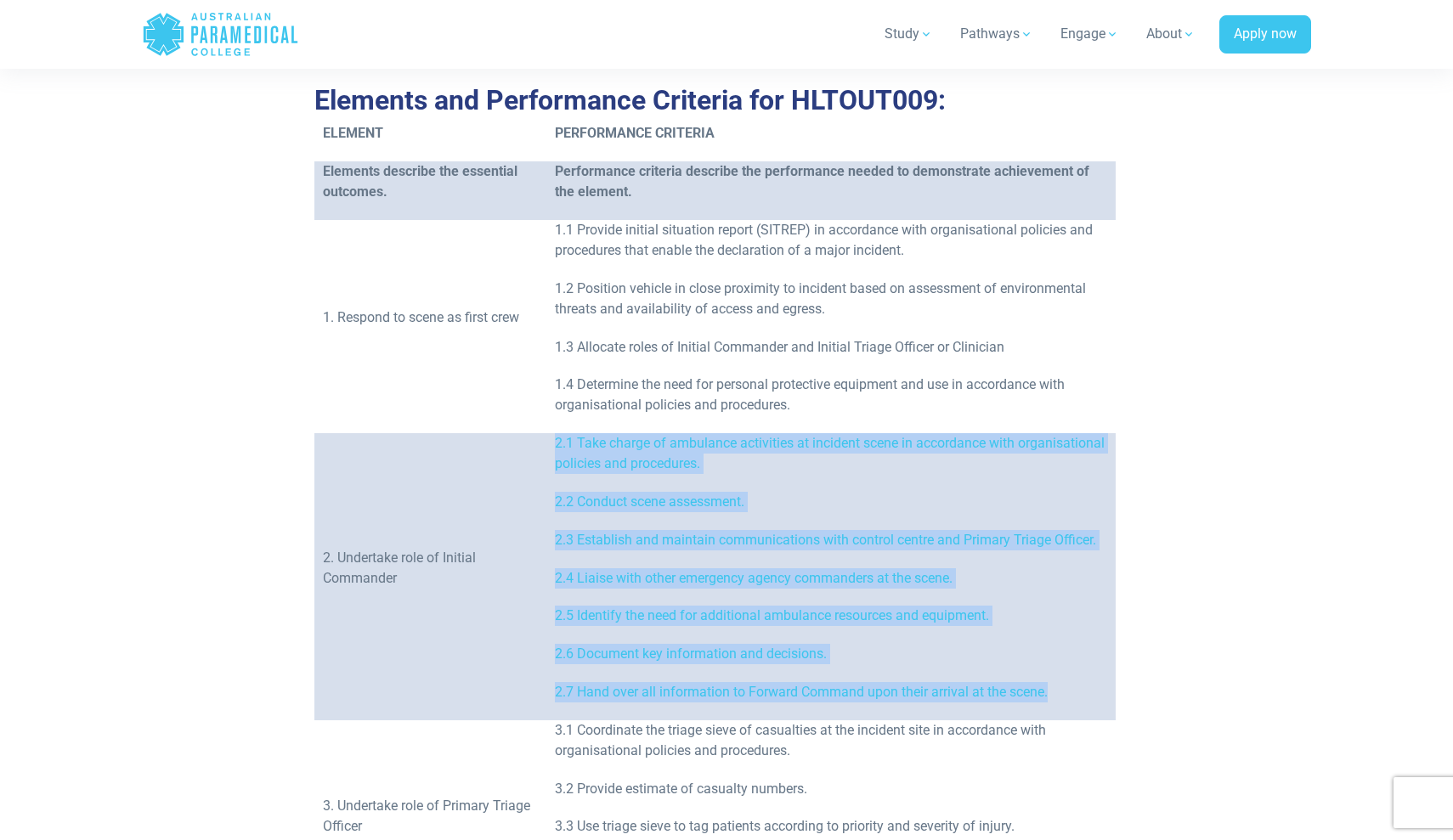
drag, startPoint x: 1055, startPoint y: 694, endPoint x: 547, endPoint y: 445, distance: 565.7
click at [547, 445] on td "2.1 Take charge of ambulance activities at incident scene in accordance with or…" at bounding box center [831, 577] width 569 height 287
copy td "2.1 Take charge of ambulance activities at incident scene in accordance with or…"
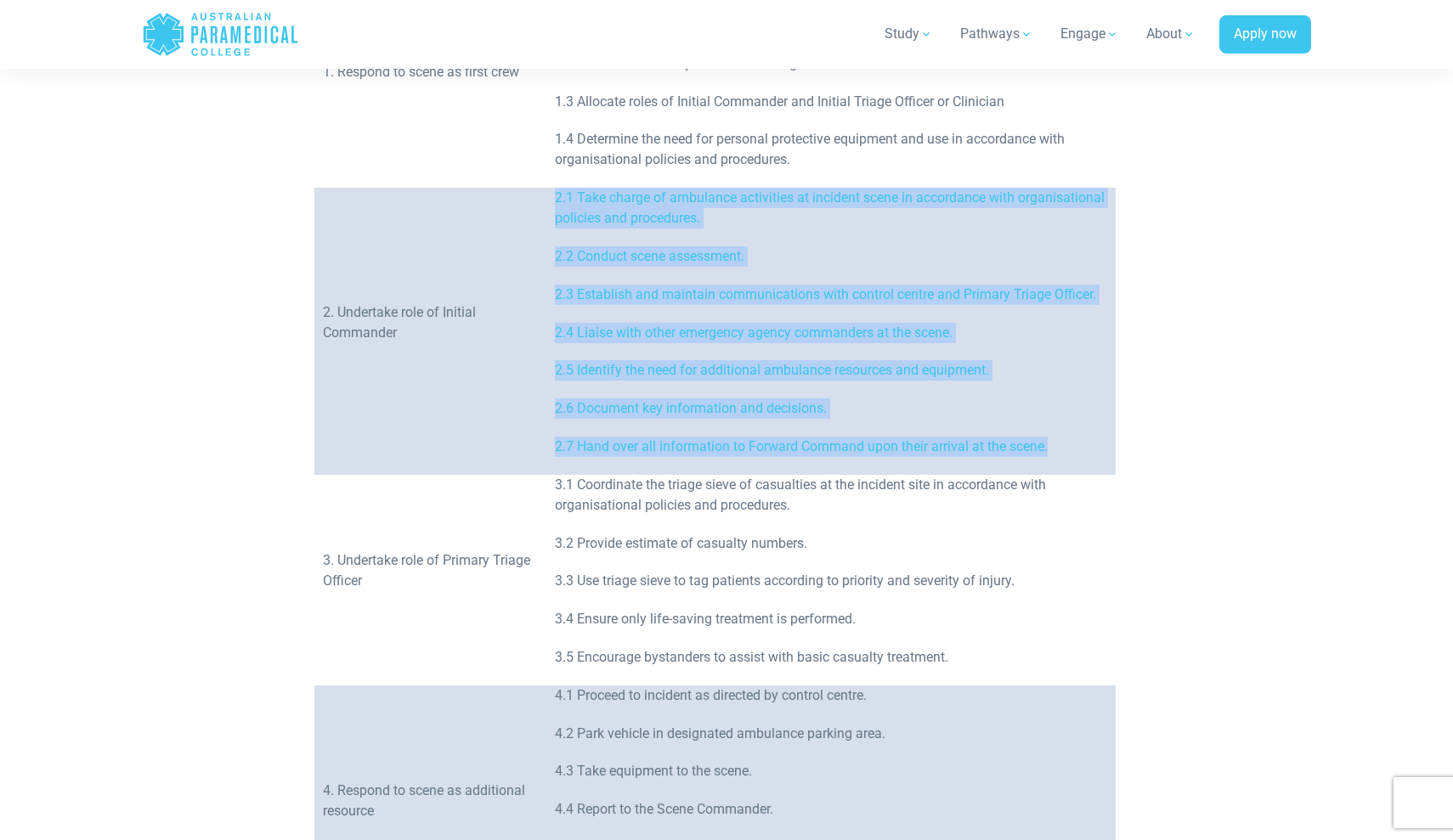
scroll to position [975, 0]
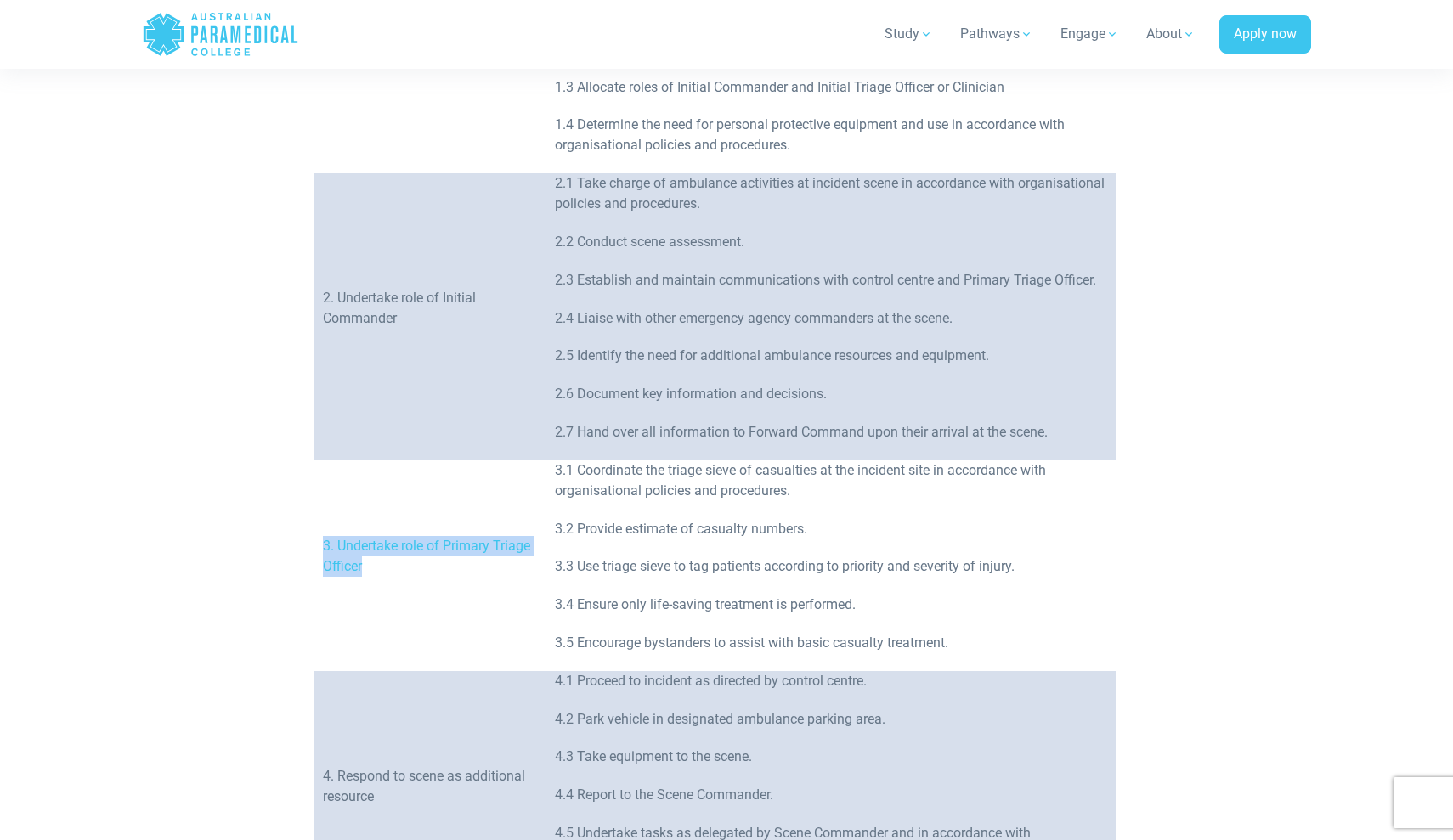
drag, startPoint x: 371, startPoint y: 567, endPoint x: 317, endPoint y: 545, distance: 58.3
click at [316, 545] on td "3. Undertake role of Primary Triage Officer" at bounding box center [430, 565] width 232 height 211
copy p "3. Undertake role of Primary Triage Officer"
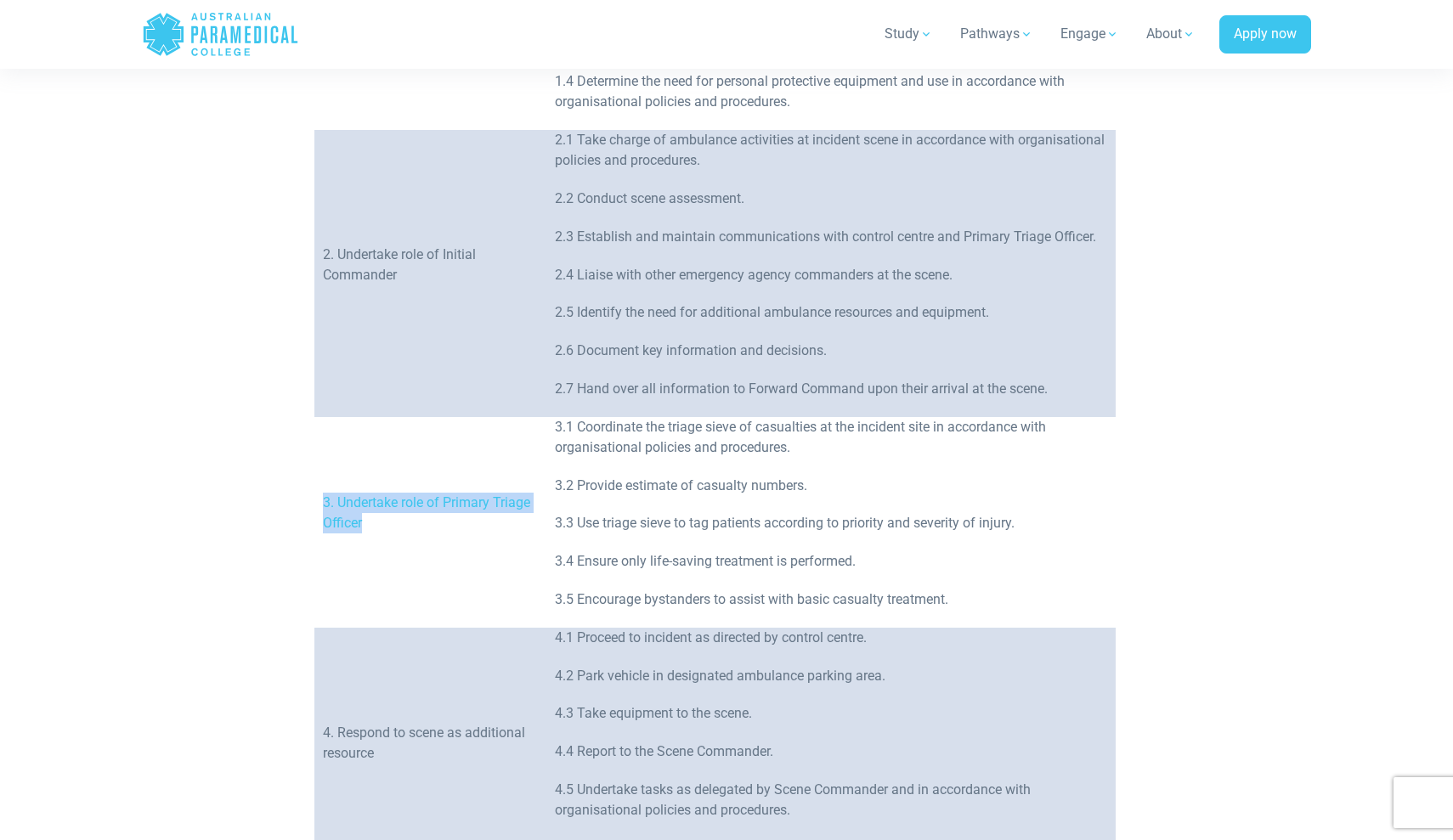
scroll to position [1043, 0]
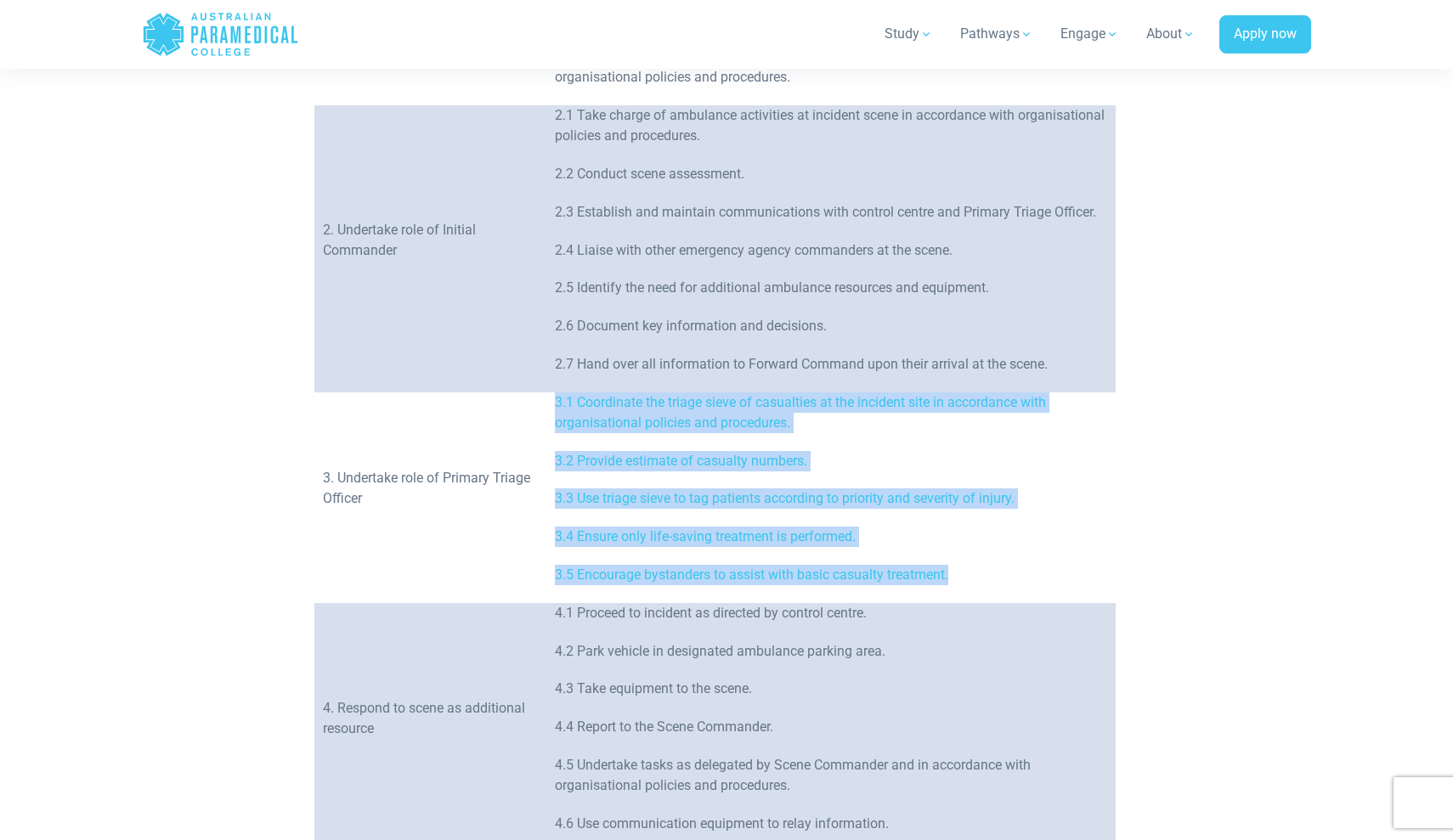
drag, startPoint x: 953, startPoint y: 577, endPoint x: 552, endPoint y: 407, distance: 435.5
click at [552, 407] on td "3.1 Coordinate the triage sieve of casualties at the incident site in accordanc…" at bounding box center [831, 497] width 569 height 211
copy td "3.1 Coordinate the triage sieve of casualties at the incident site in accordanc…"
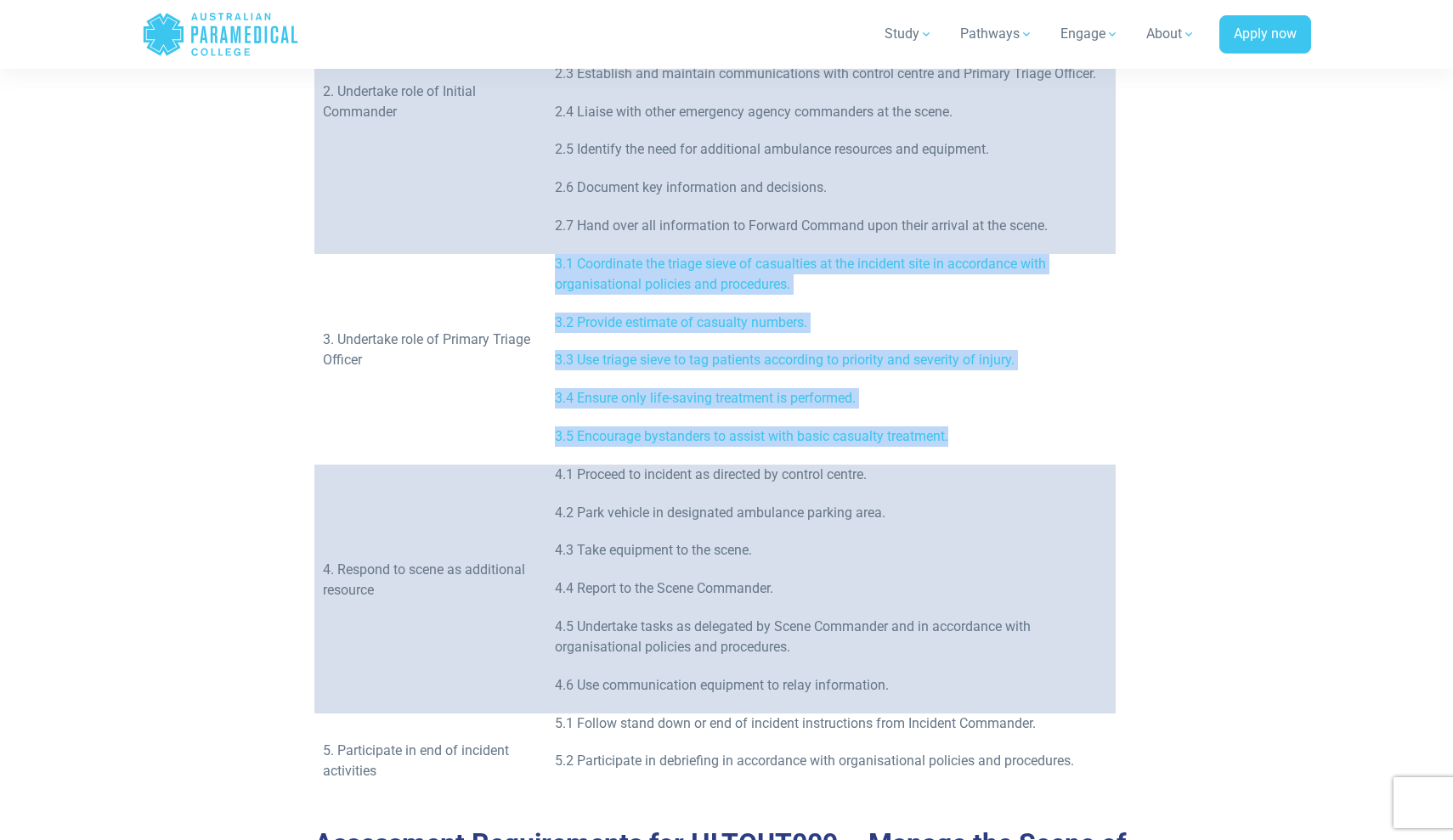
scroll to position [1186, 0]
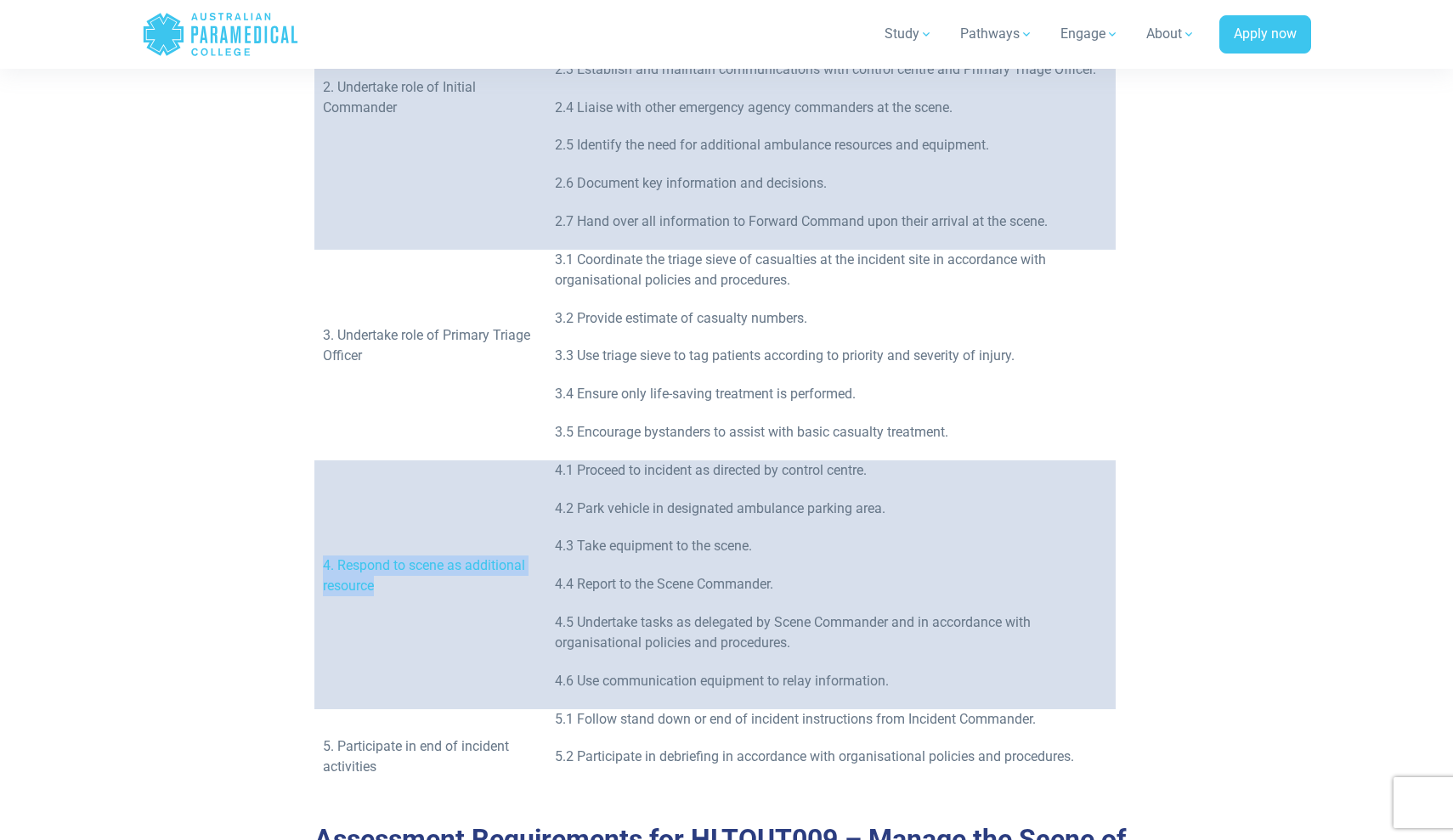
drag, startPoint x: 383, startPoint y: 591, endPoint x: 321, endPoint y: 564, distance: 67.6
click at [321, 564] on td "4. Respond to scene as additional resource" at bounding box center [430, 584] width 232 height 249
copy p "4. Respond to scene as additional resource"
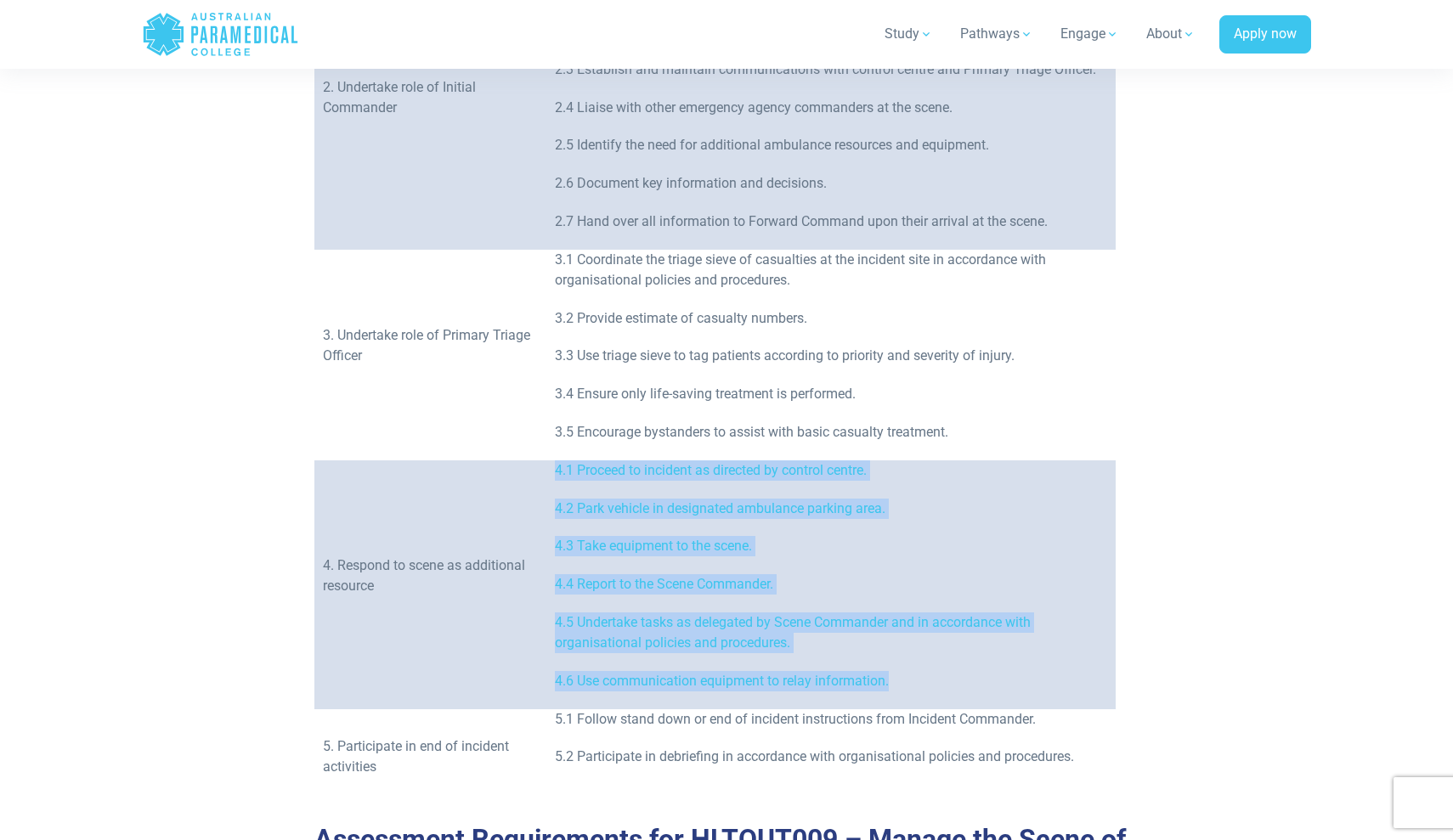
drag, startPoint x: 892, startPoint y: 680, endPoint x: 556, endPoint y: 470, distance: 396.2
click at [556, 470] on td "4.1 Proceed to incident as directed by control centre. 4.2 Park vehicle in desi…" at bounding box center [831, 584] width 569 height 249
copy td "4.1 Proceed to incident as directed by control centre. 4.2 Park vehicle in desi…"
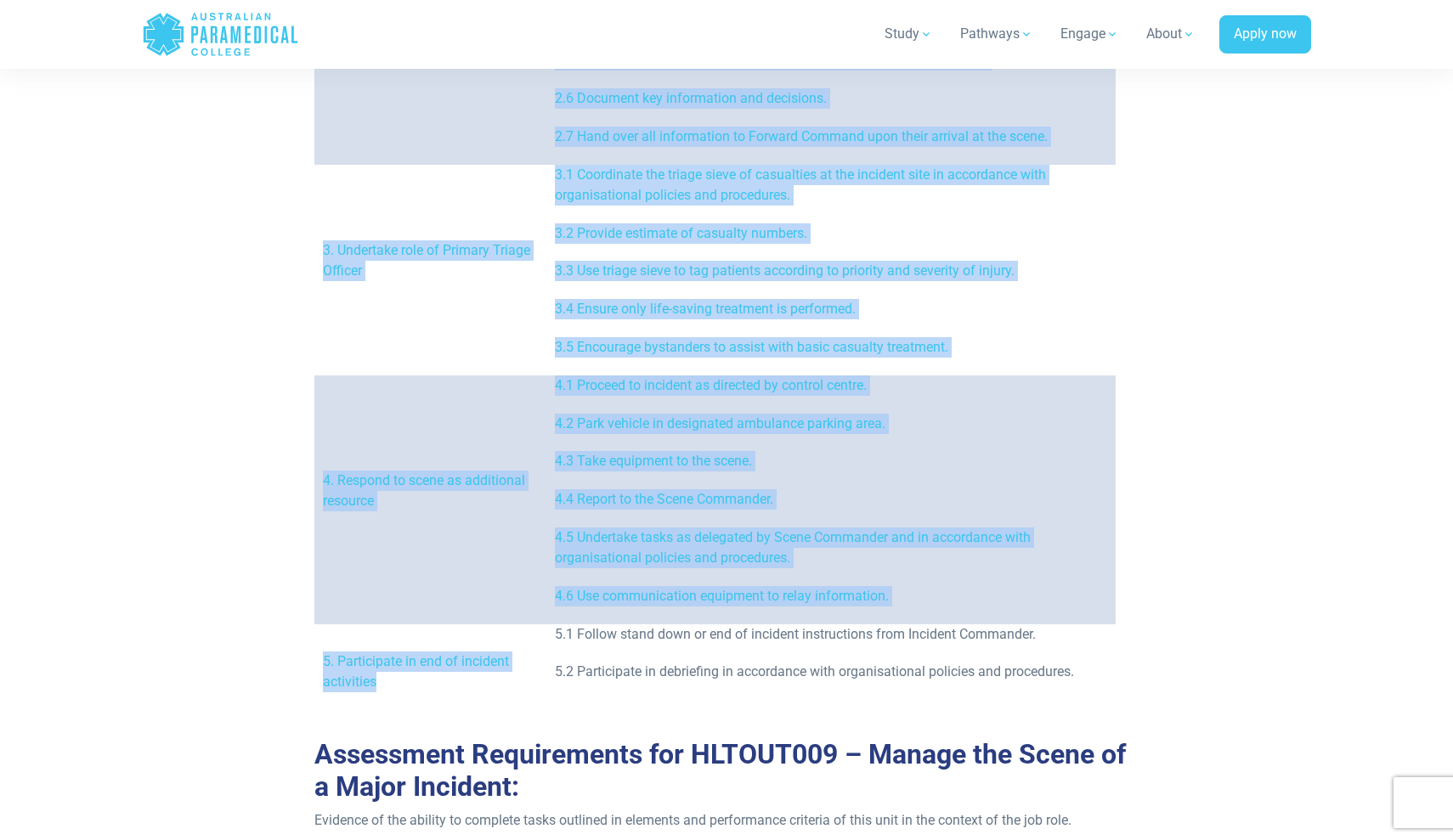
drag, startPoint x: 381, startPoint y: 684, endPoint x: 311, endPoint y: 661, distance: 73.7
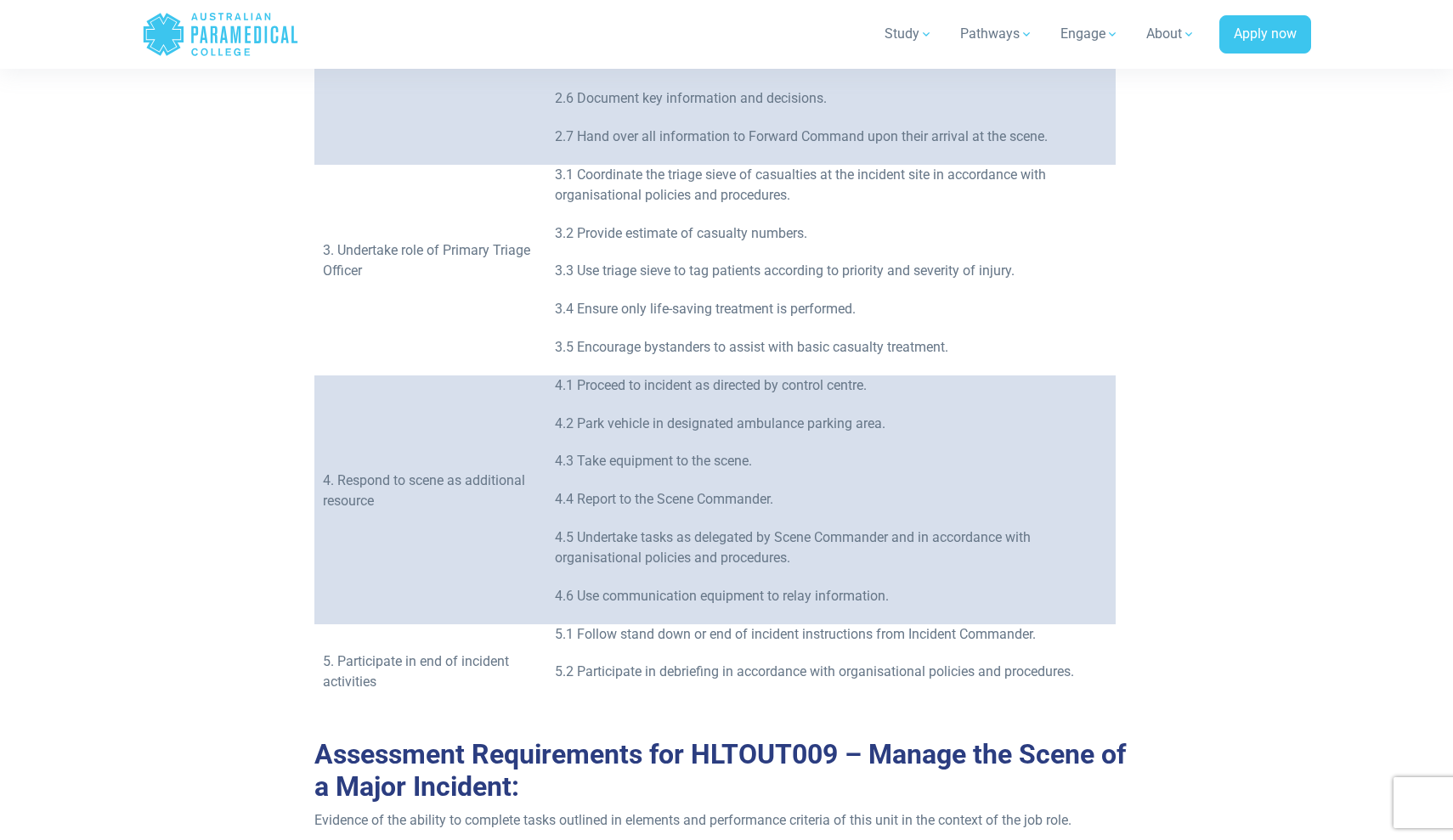
click at [383, 695] on td "5. Participate in end of incident activities" at bounding box center [430, 681] width 232 height 114
drag, startPoint x: 380, startPoint y: 683, endPoint x: 320, endPoint y: 668, distance: 61.8
click at [320, 668] on td "5. Participate in end of incident activities" at bounding box center [430, 681] width 232 height 114
copy p "5. Participate in end of incident activities"
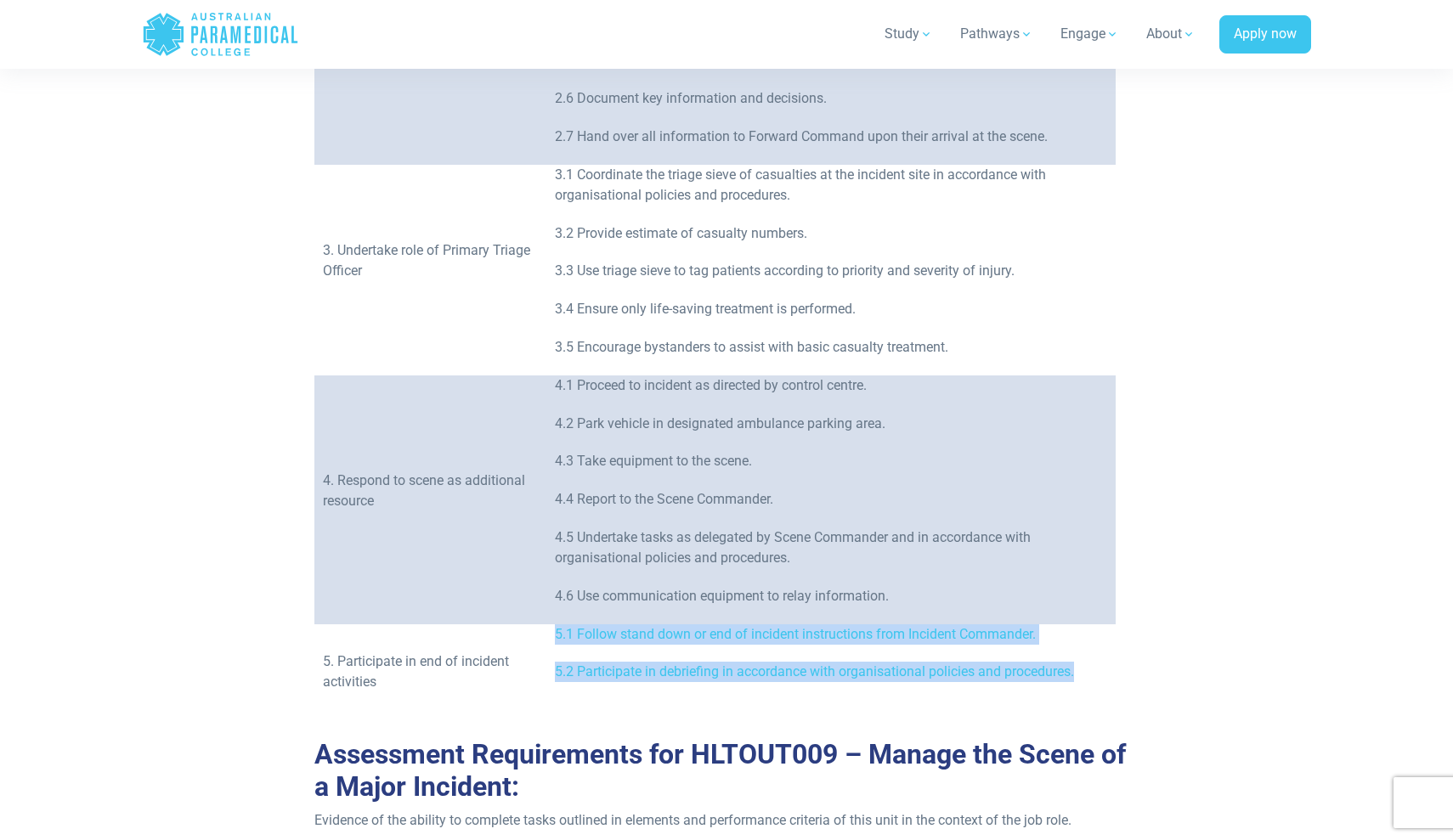
drag, startPoint x: 1082, startPoint y: 676, endPoint x: 556, endPoint y: 638, distance: 527.4
click at [556, 638] on td "5.1 Follow stand down or end of incident instructions from Incident Commander. …" at bounding box center [831, 681] width 569 height 114
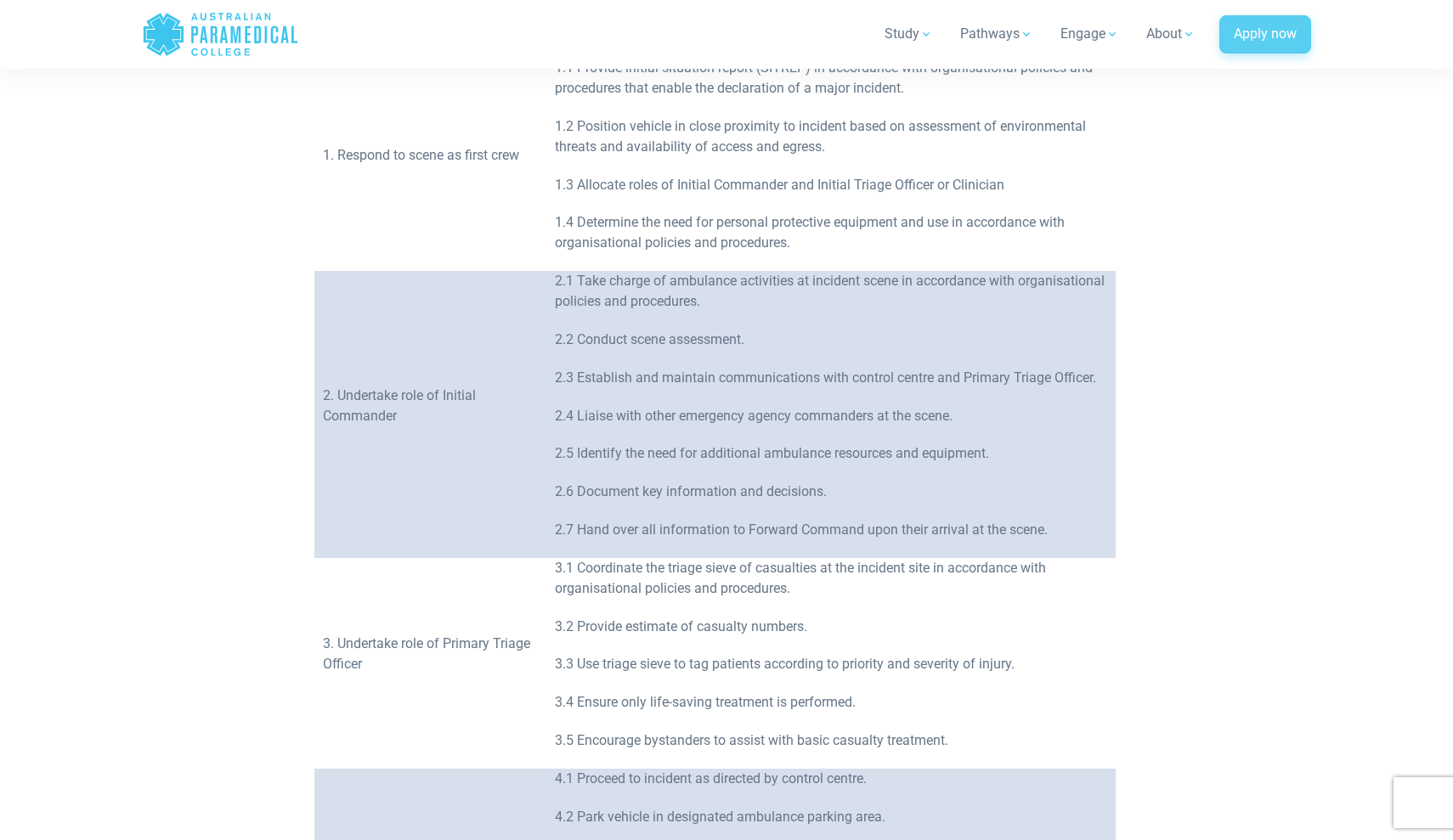
scroll to position [706, 0]
